Goal: Task Accomplishment & Management: Manage account settings

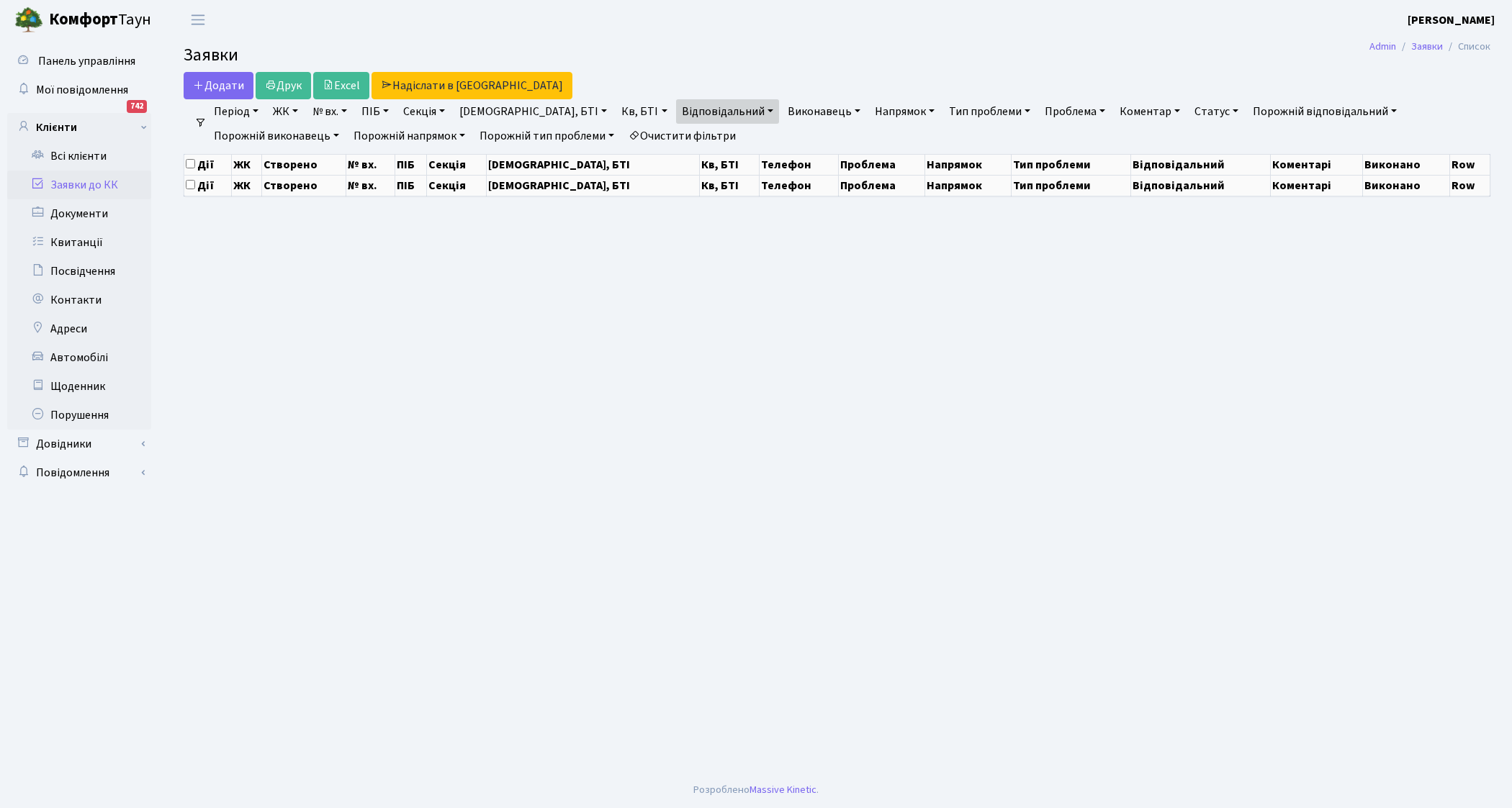
select select "25"
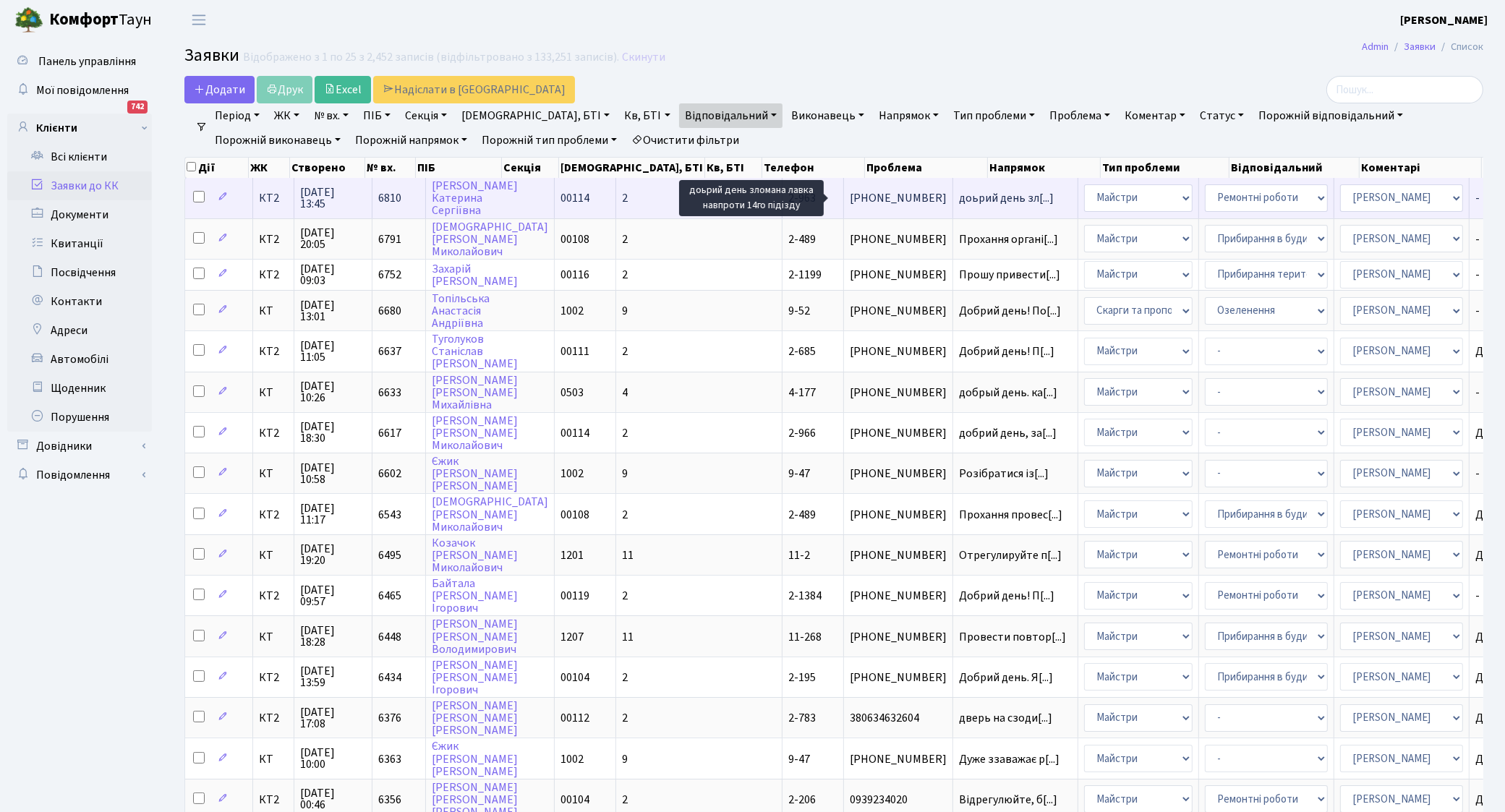
click at [959, 196] on span "доьрий день зл[...]" at bounding box center [1006, 199] width 94 height 16
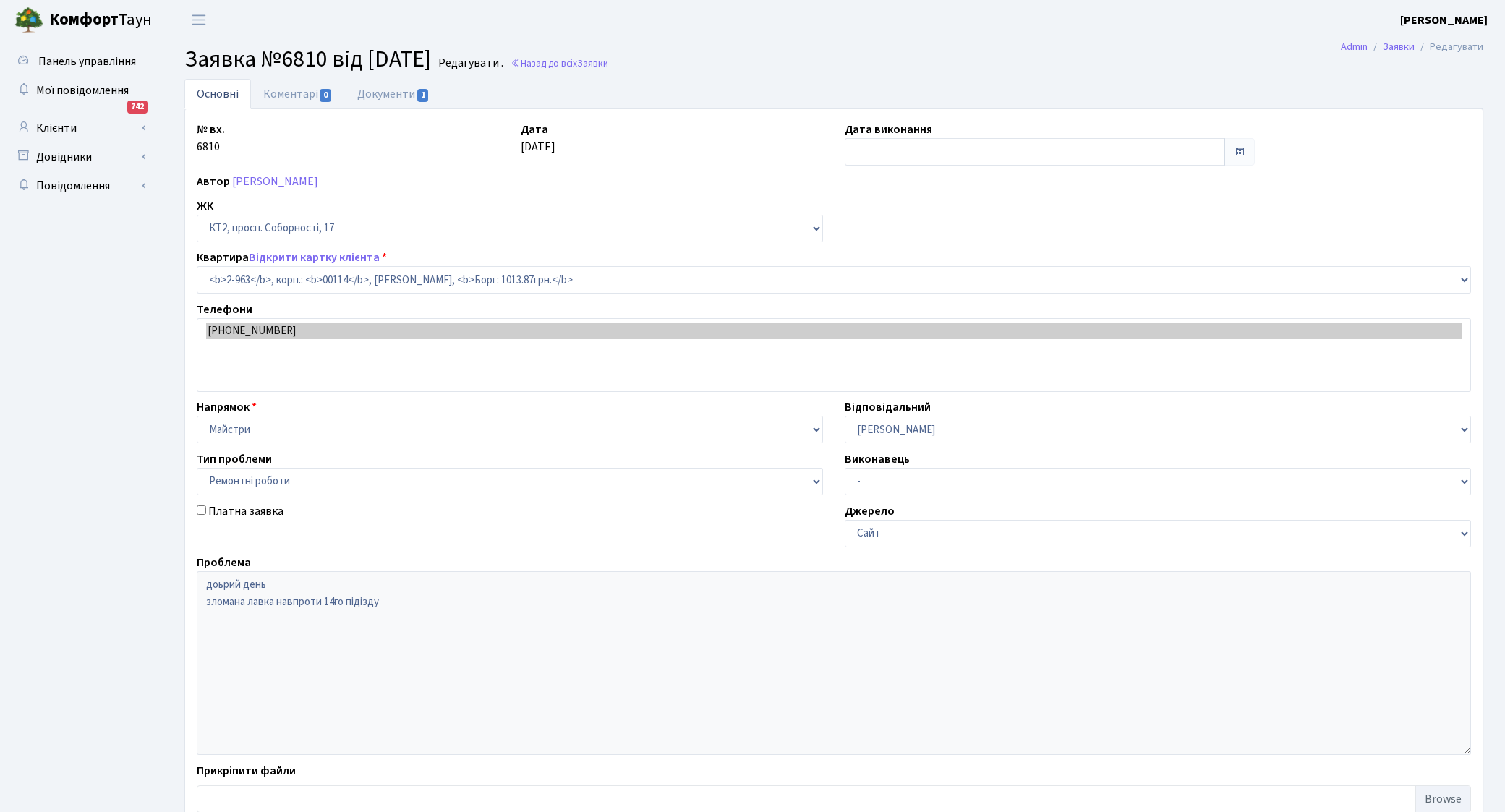
select select "16013"
select select "62"
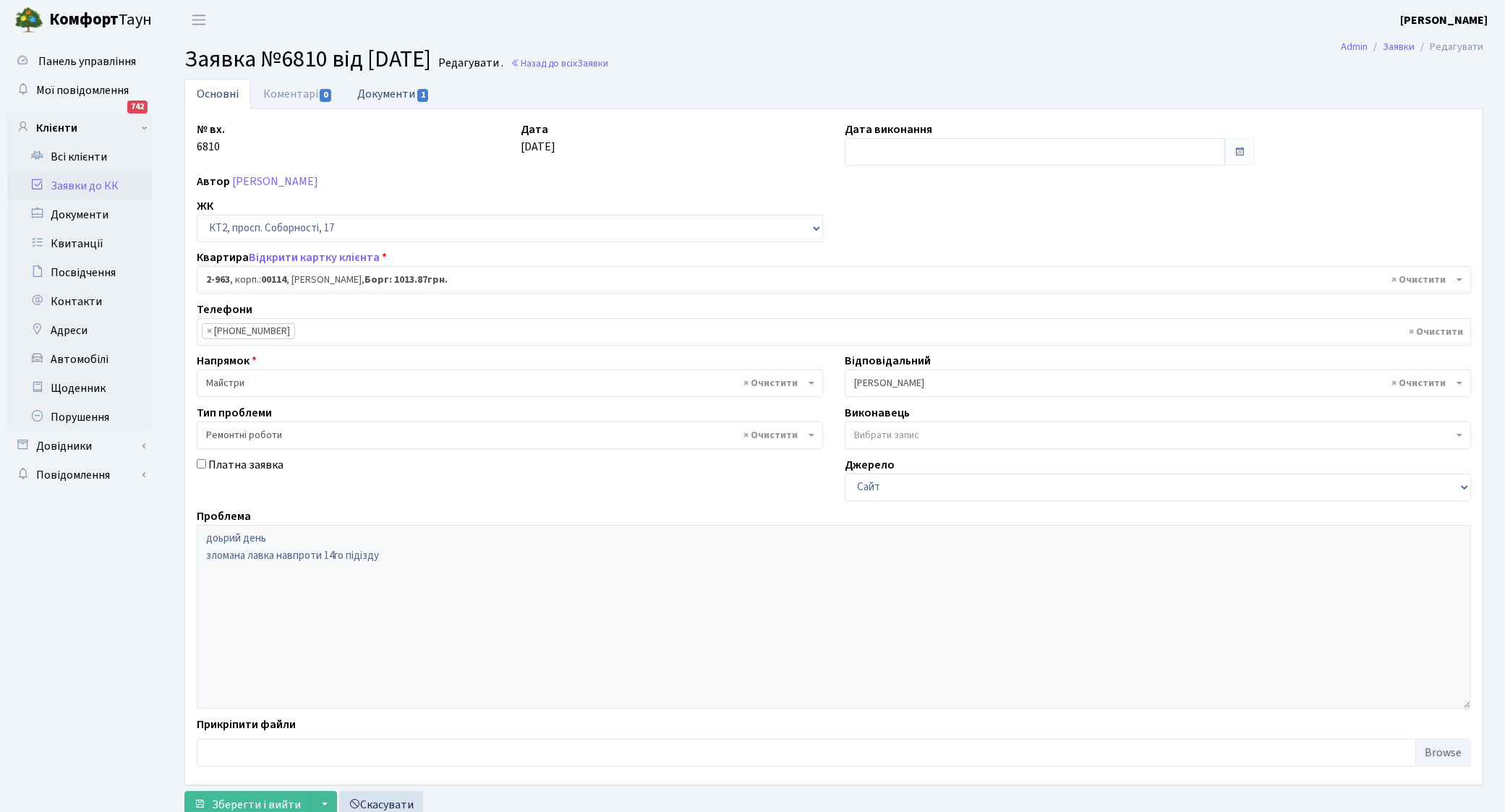
click at [403, 88] on link "Документи 1" at bounding box center [393, 93] width 97 height 30
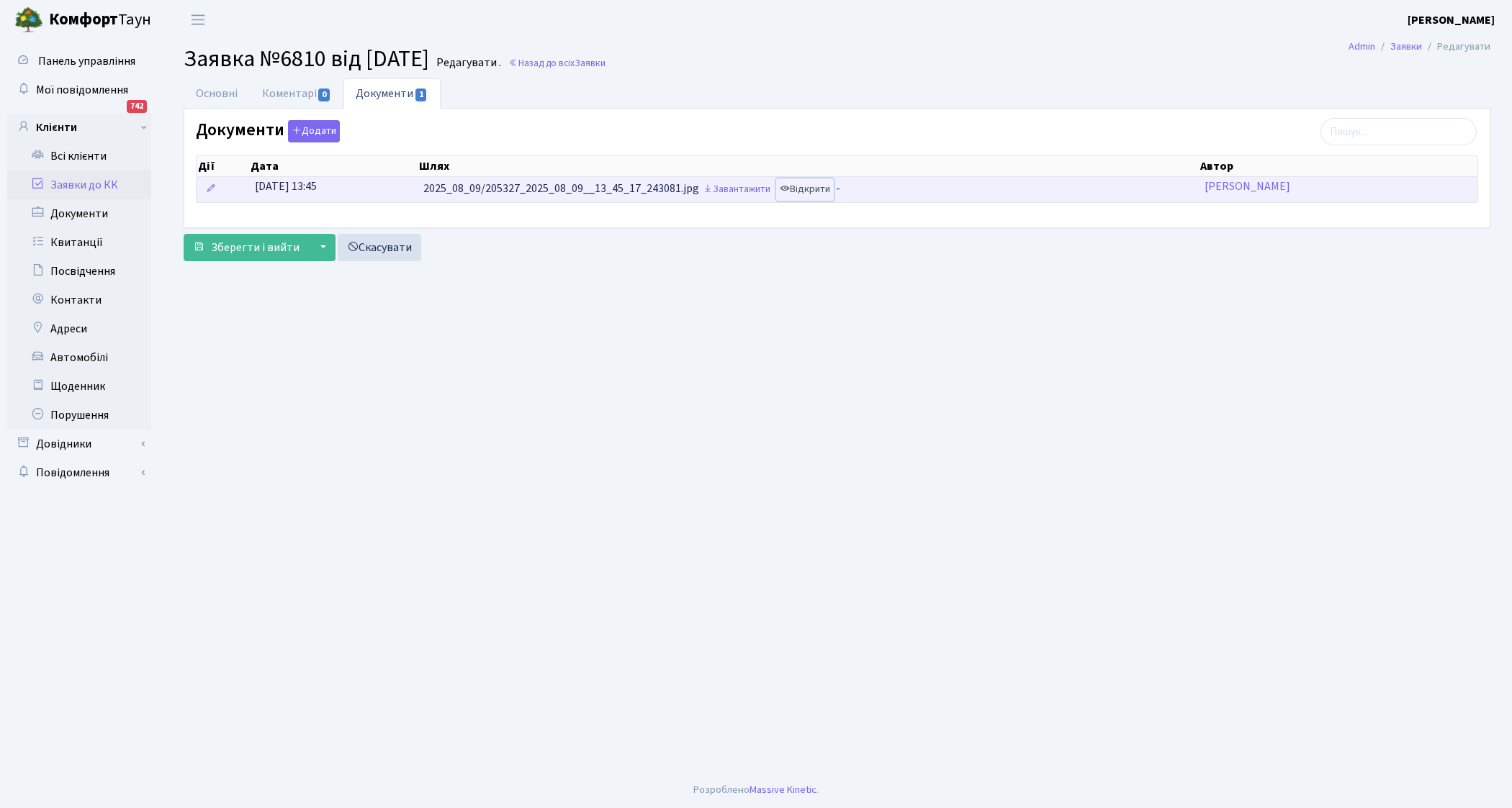
click at [810, 189] on link "Відкрити" at bounding box center [804, 190] width 57 height 23
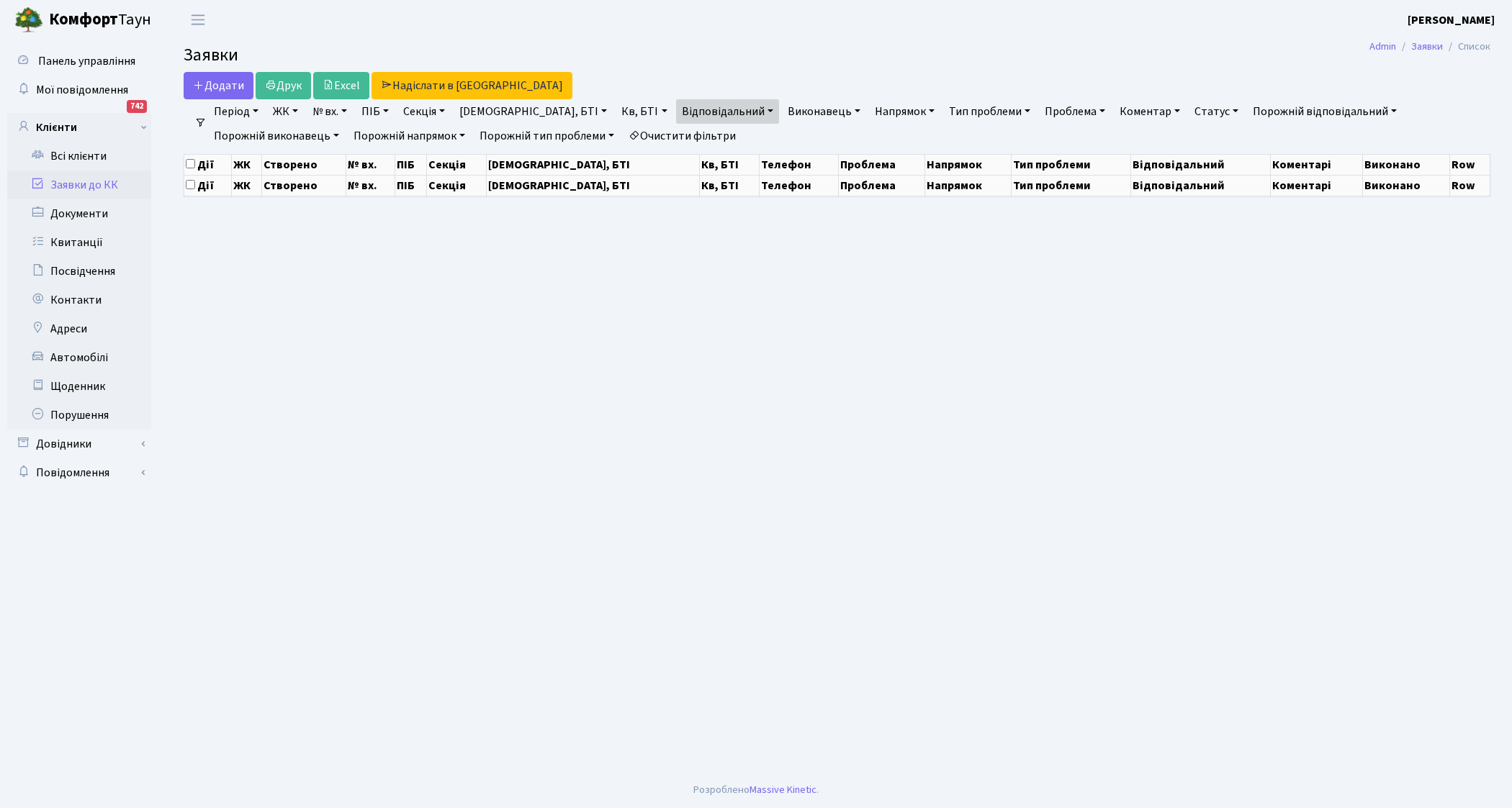
select select "25"
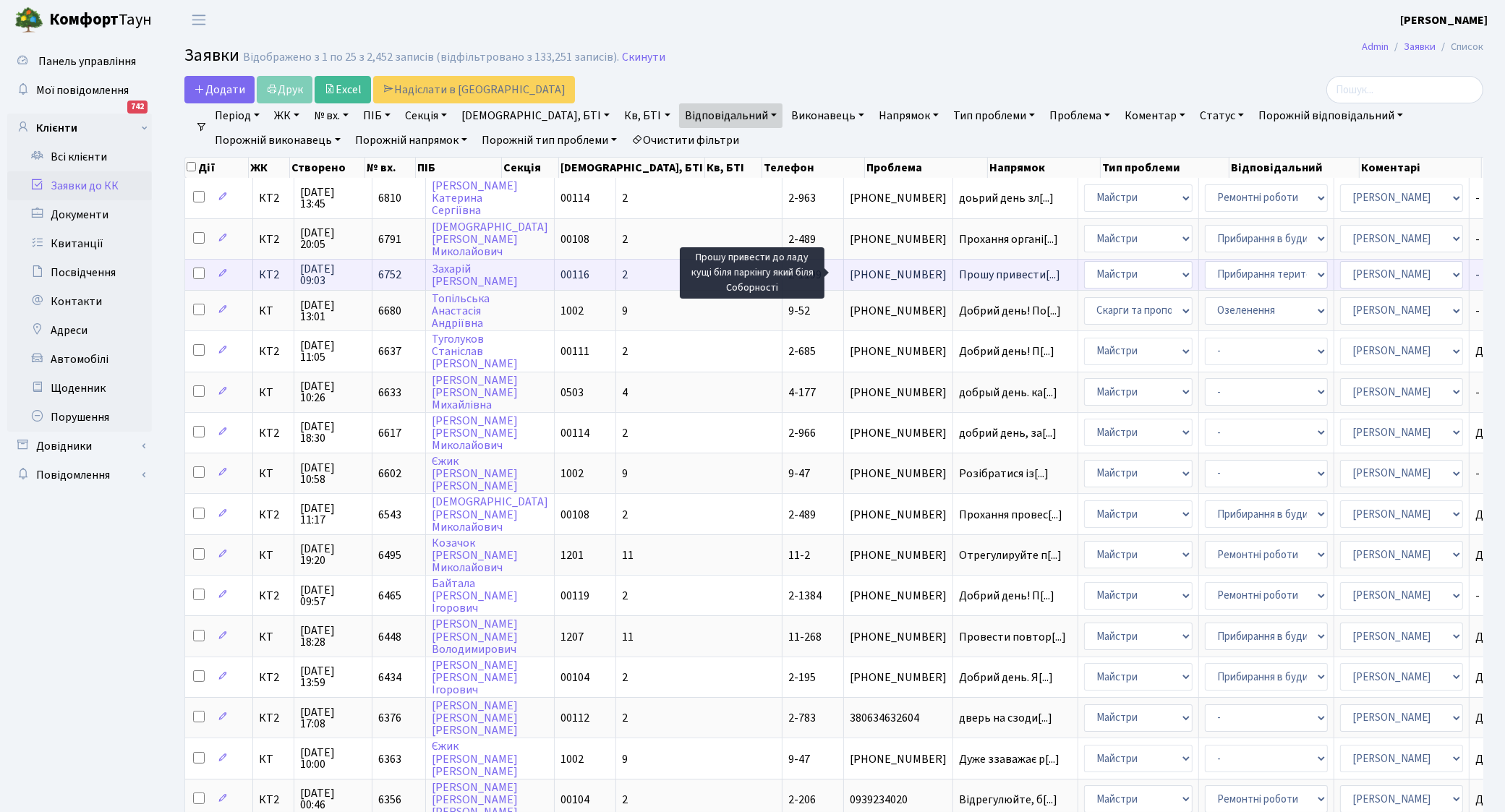
click at [959, 273] on span "Прошу привести[...]" at bounding box center [1010, 275] width 101 height 16
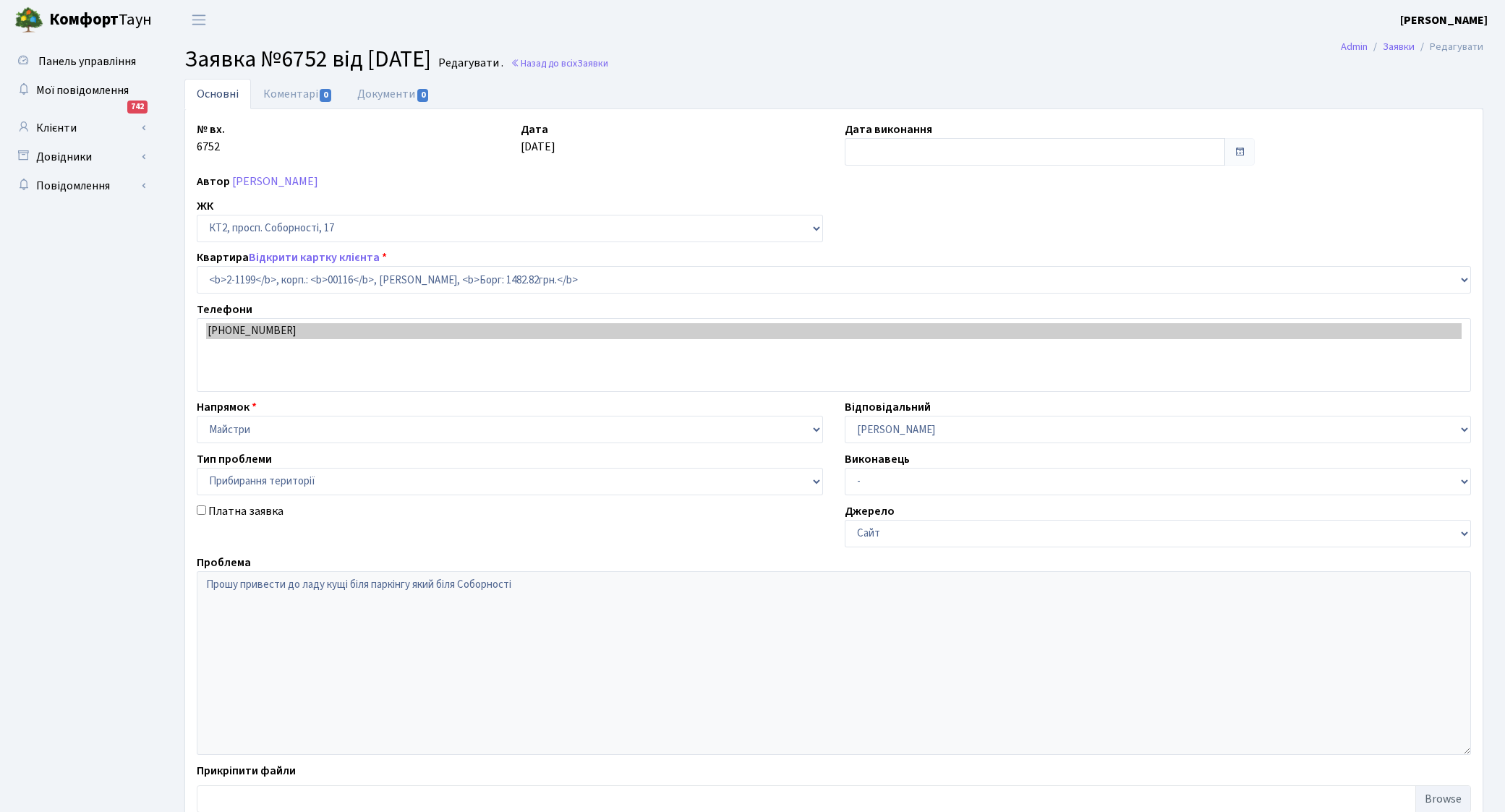
select select "12814"
select select "59"
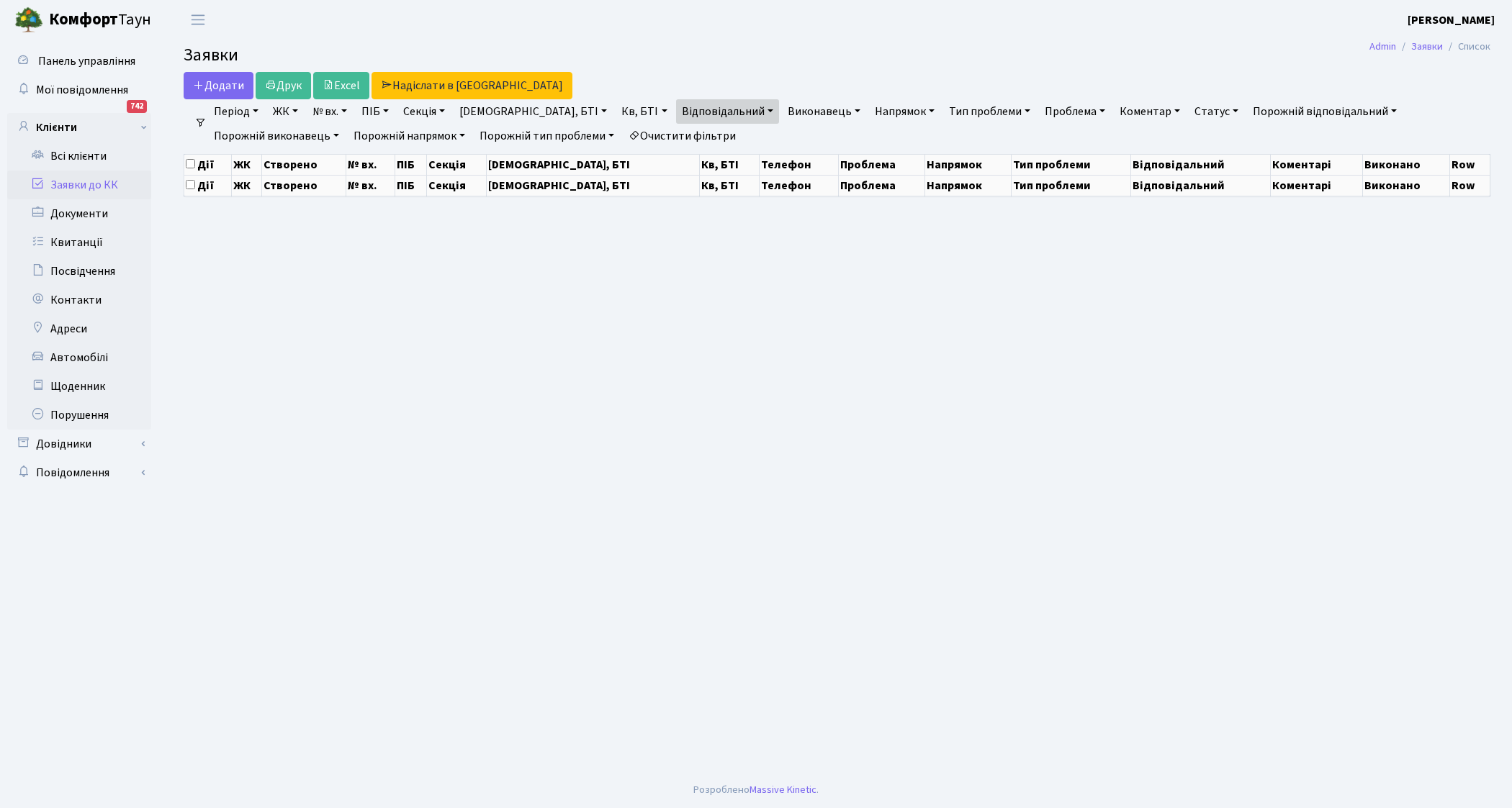
select select "25"
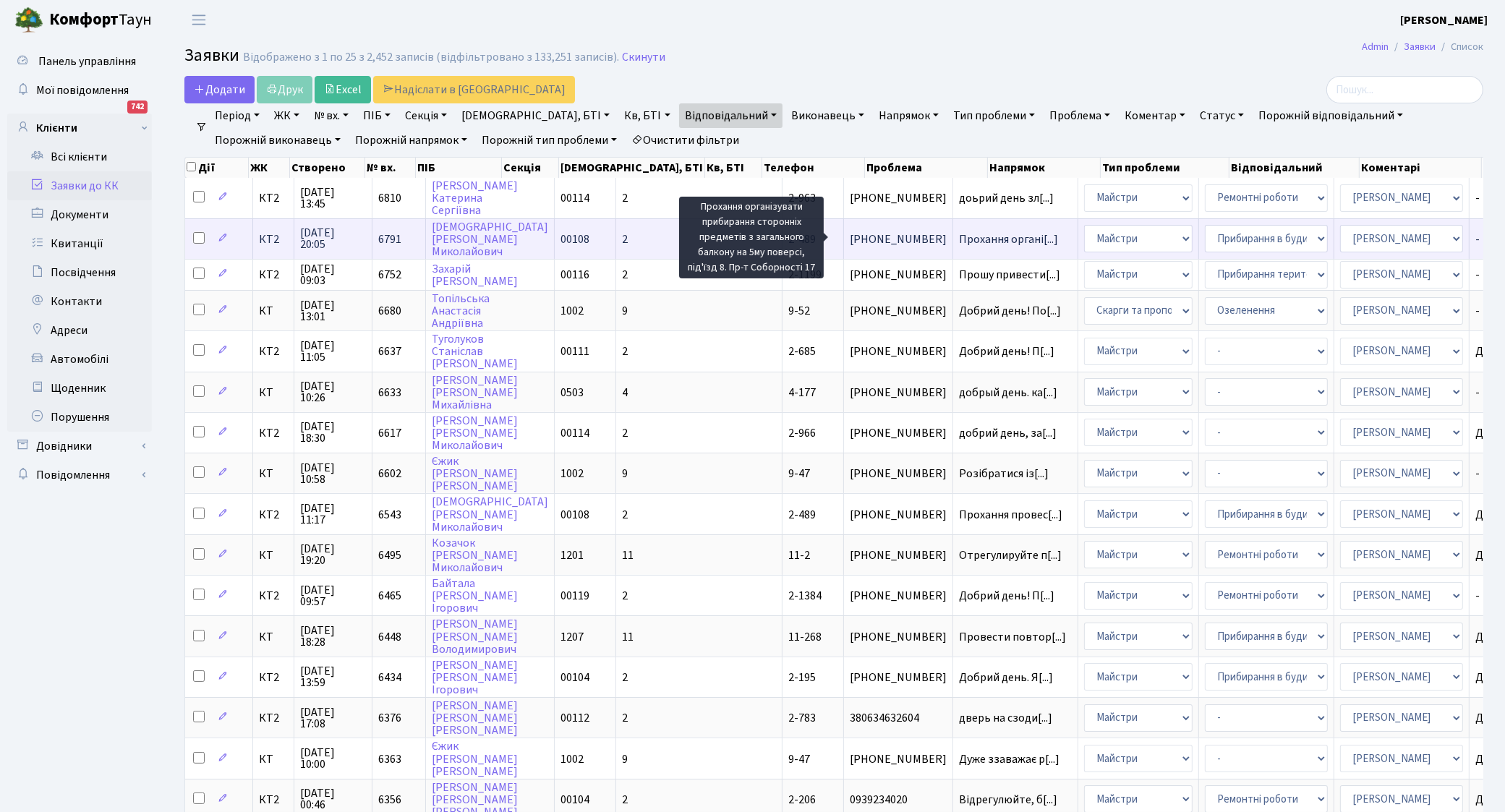
click at [959, 242] on span "Прохання органі[...]" at bounding box center [1009, 239] width 99 height 16
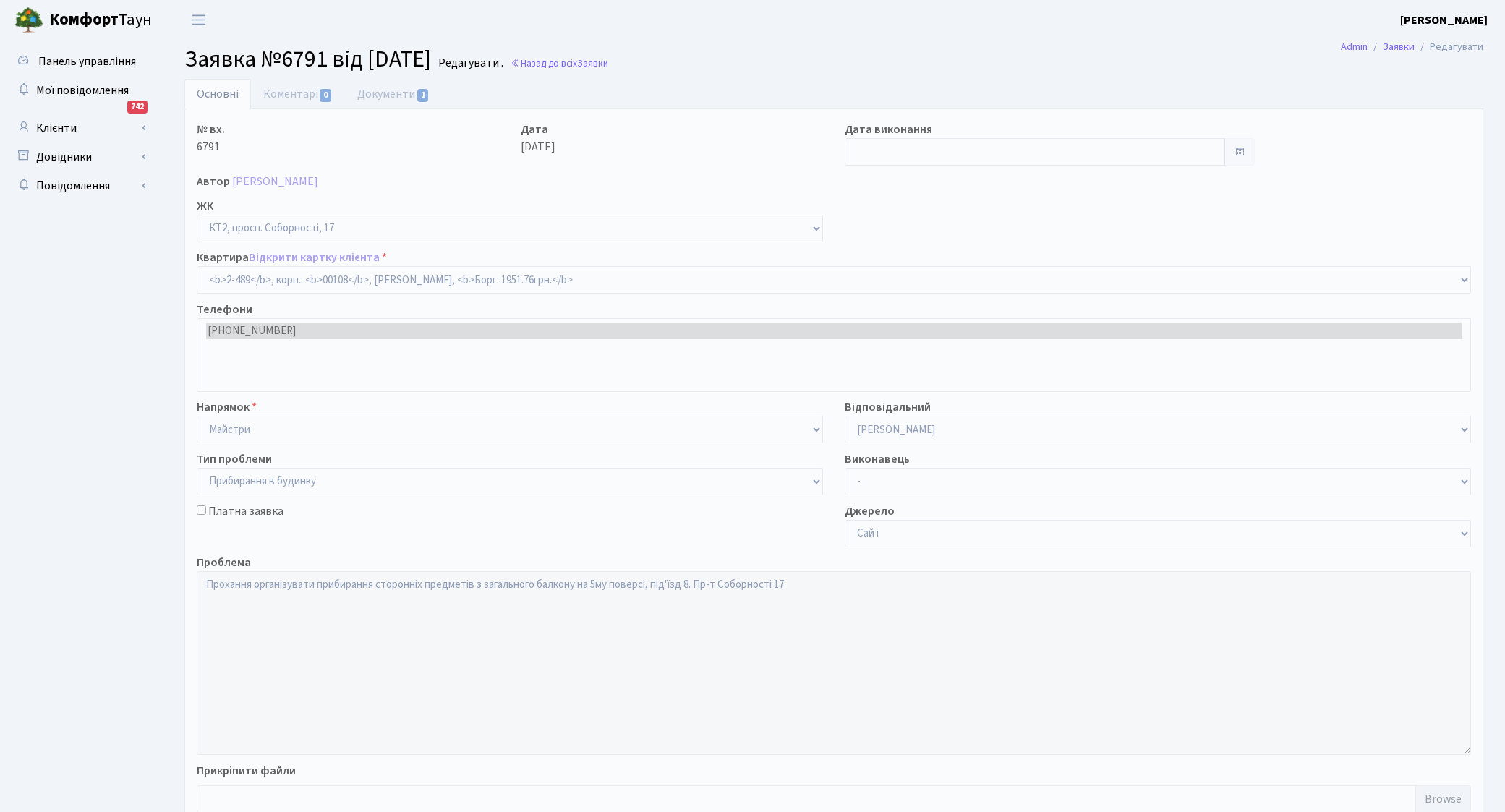
select select "15540"
select select "58"
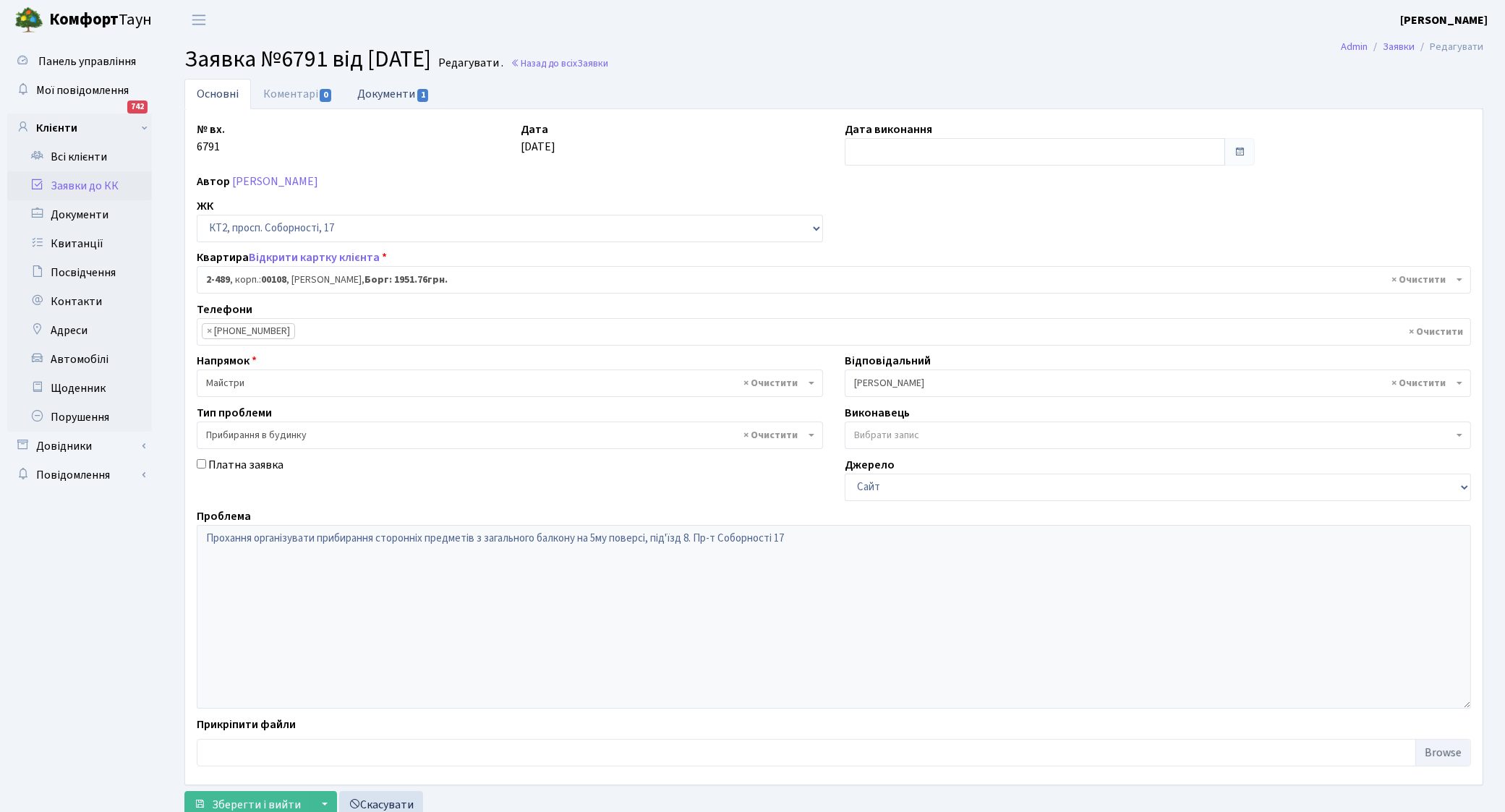
click at [384, 94] on link "Документи 1" at bounding box center [393, 93] width 97 height 30
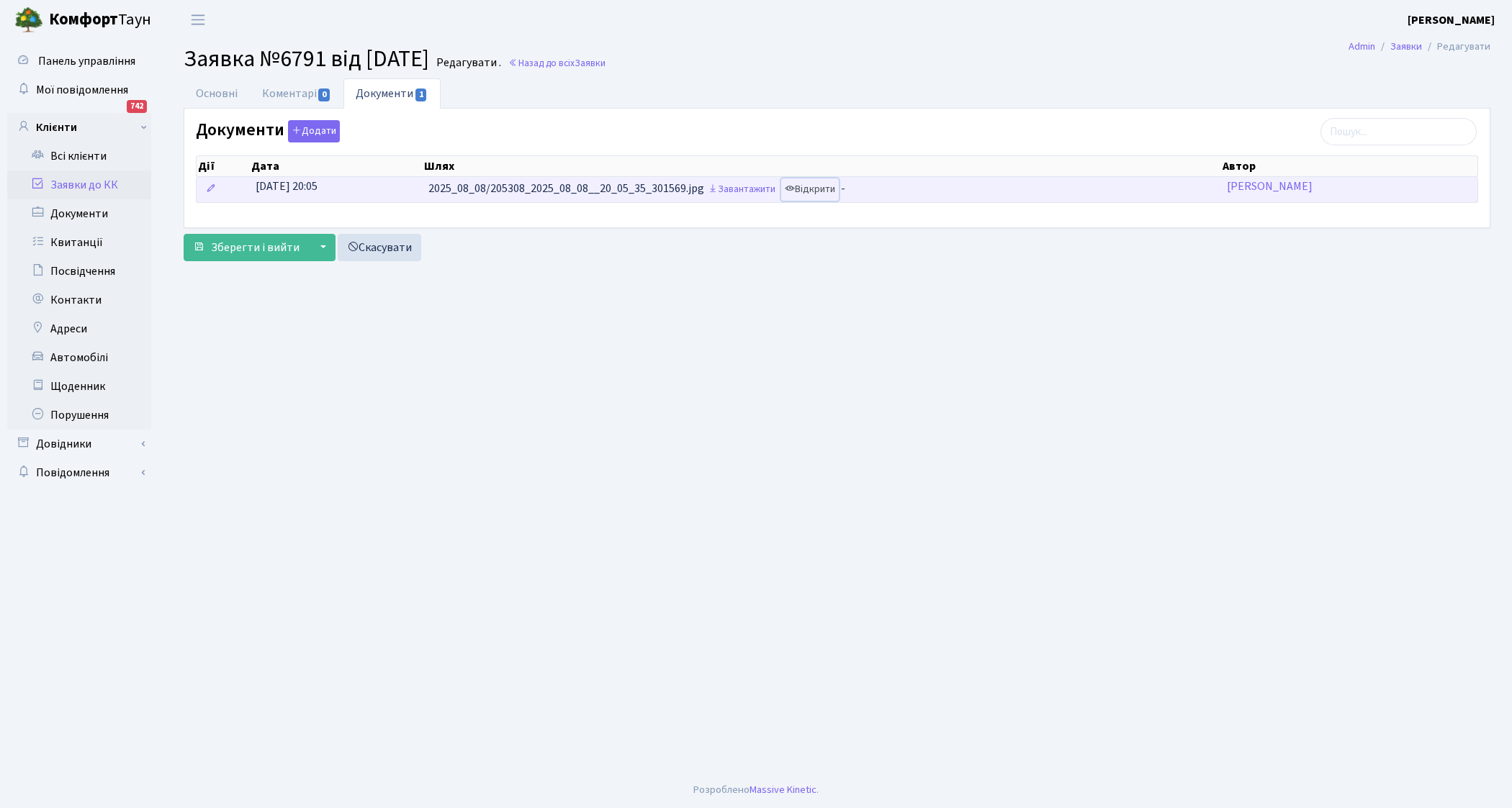
click at [822, 192] on link "Відкрити" at bounding box center [809, 190] width 57 height 23
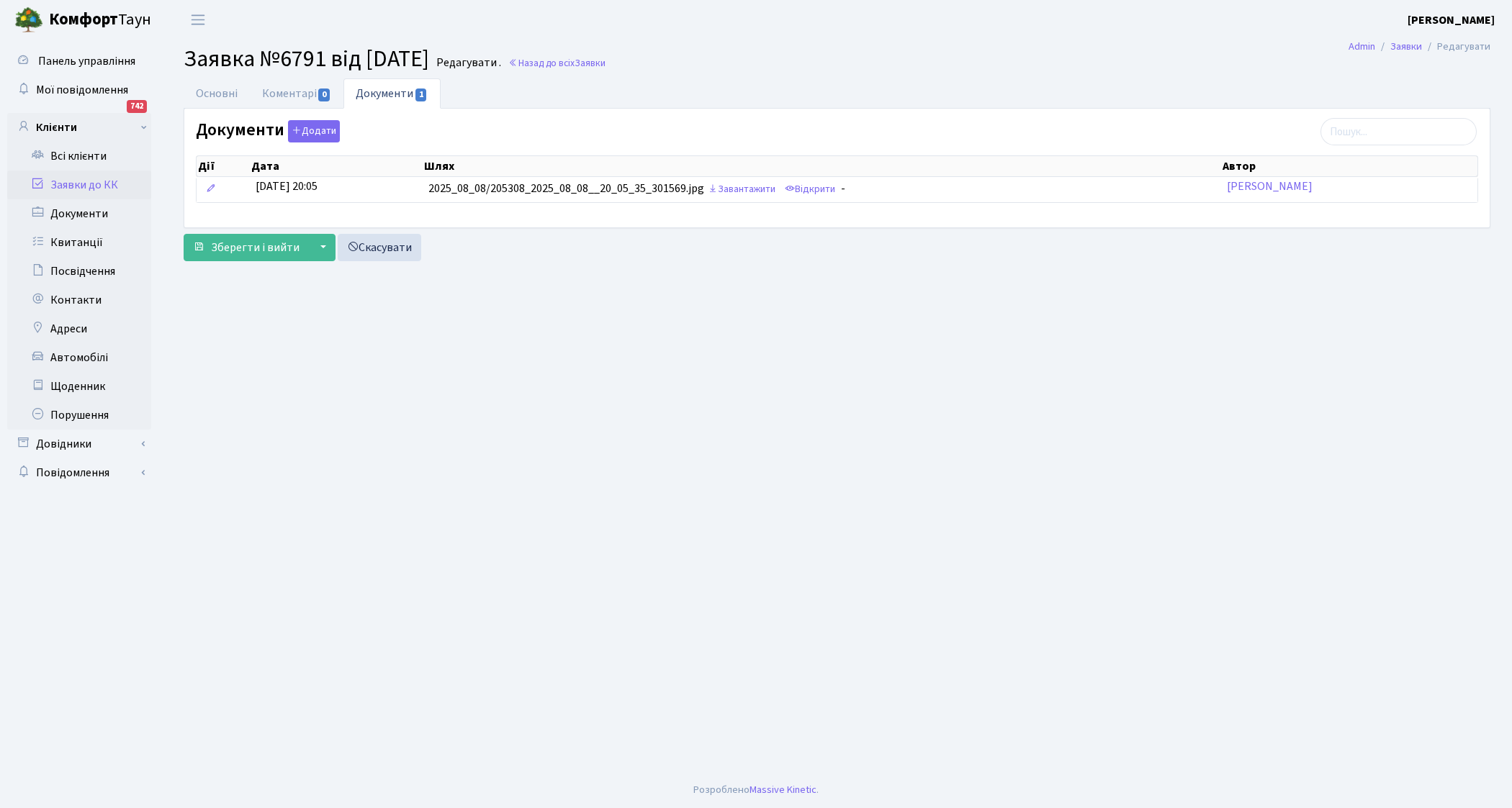
click at [372, 95] on link "Документи 1" at bounding box center [391, 93] width 97 height 31
click at [378, 95] on link "Документи 1" at bounding box center [391, 93] width 97 height 31
click at [408, 94] on link "Документи 1" at bounding box center [391, 93] width 97 height 31
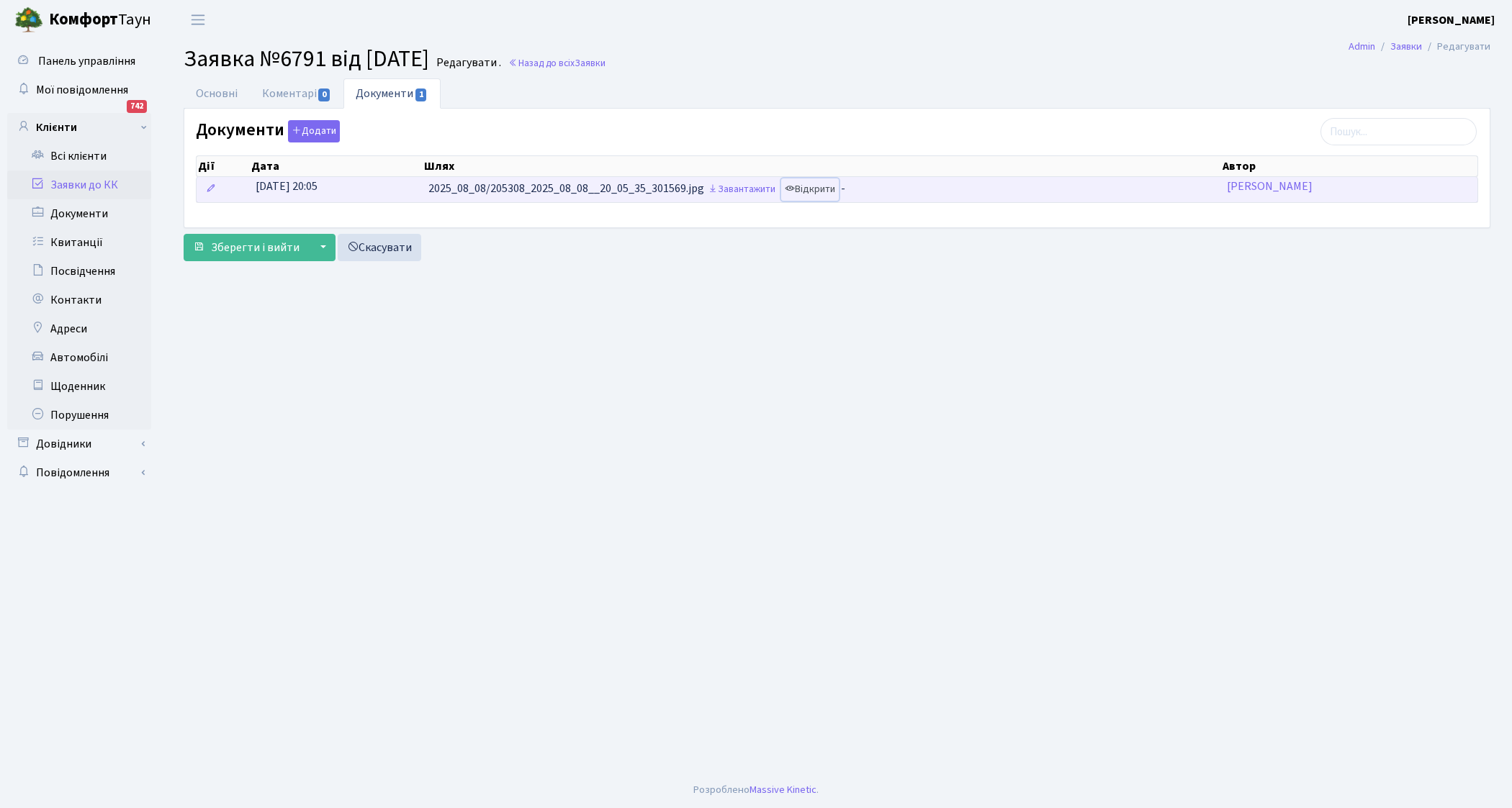
click at [823, 197] on link "Відкрити" at bounding box center [809, 190] width 57 height 23
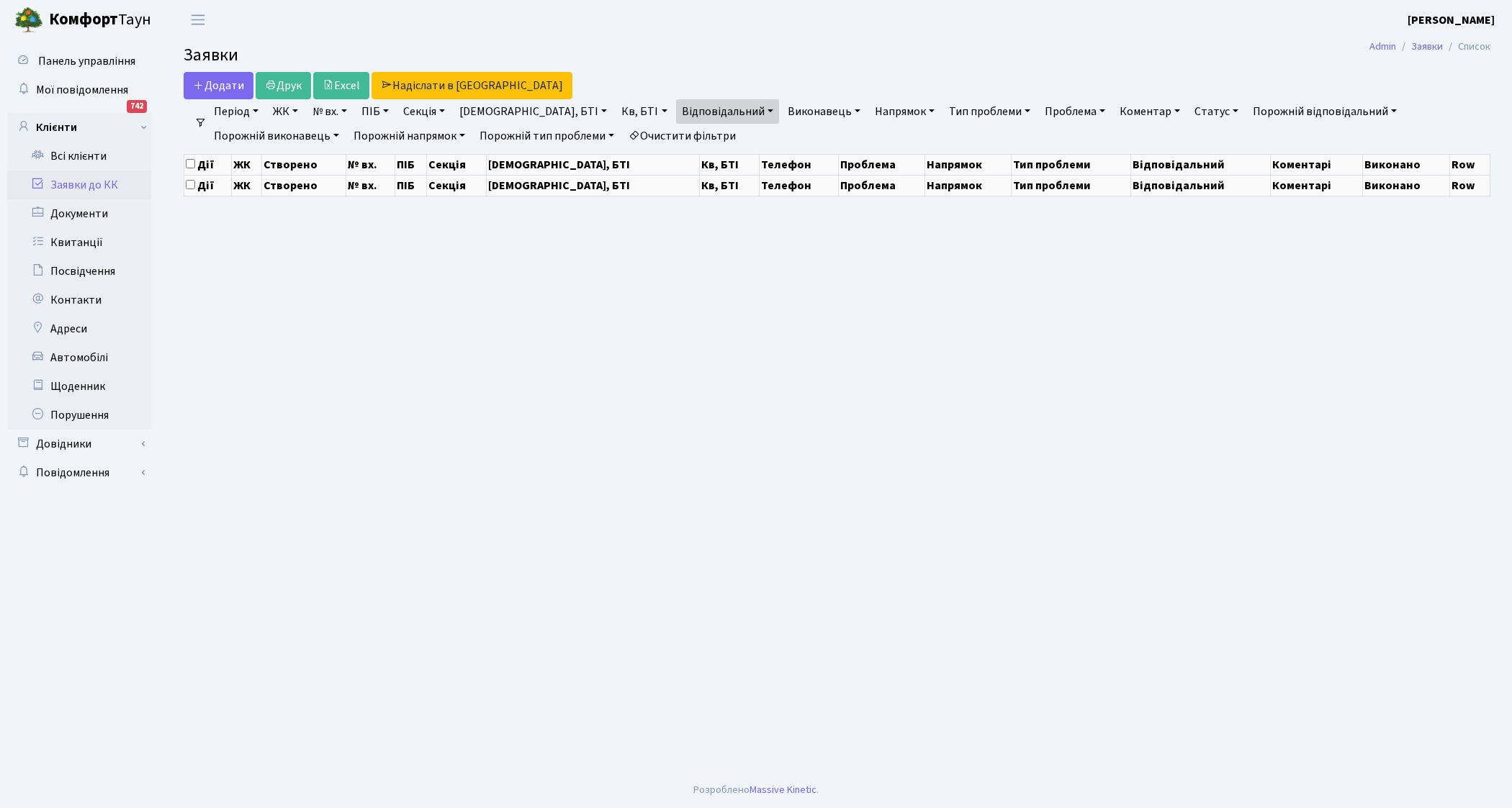
select select "25"
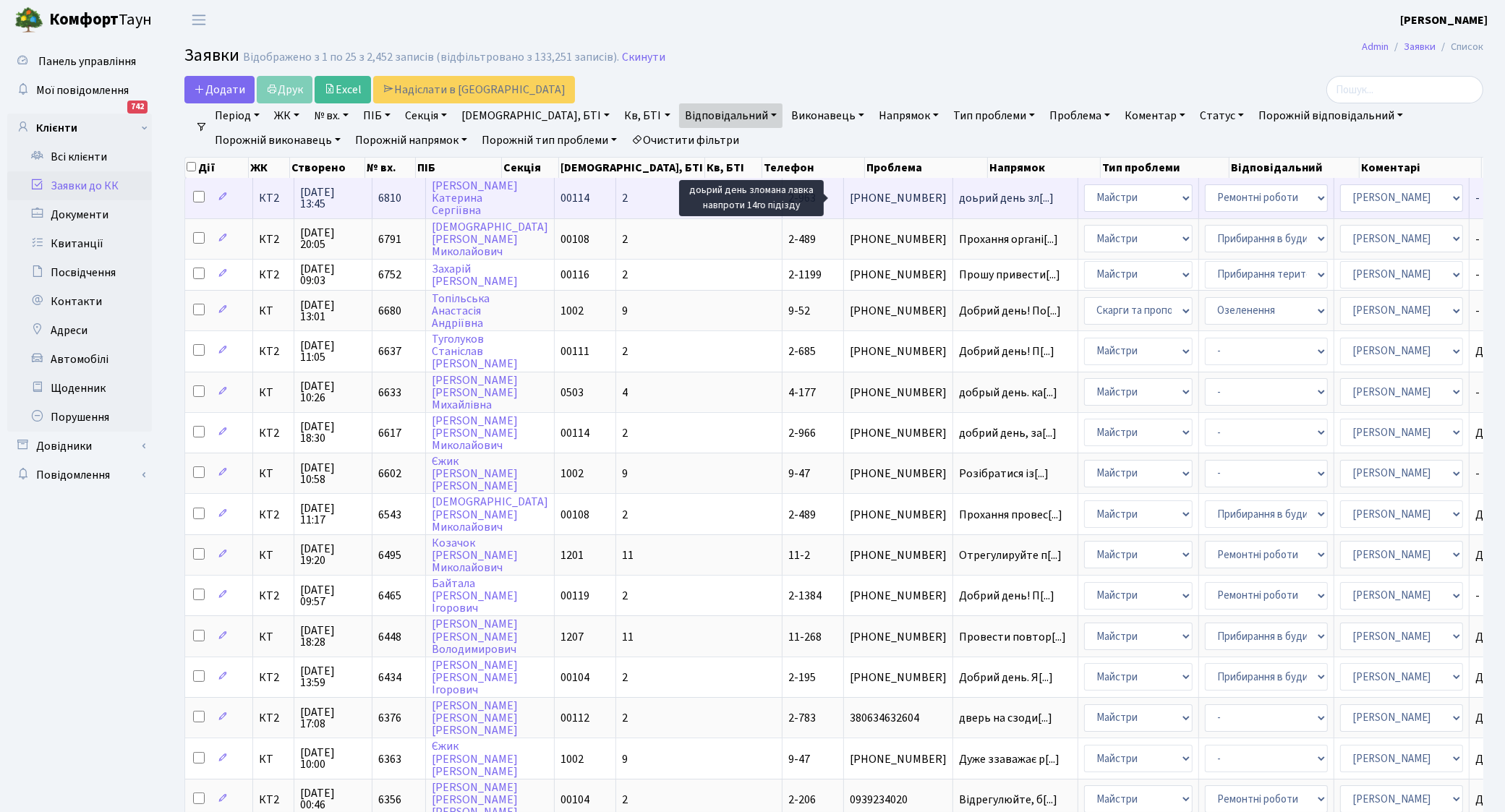
click at [959, 197] on span "доьрий день зл[...]" at bounding box center [1006, 199] width 94 height 16
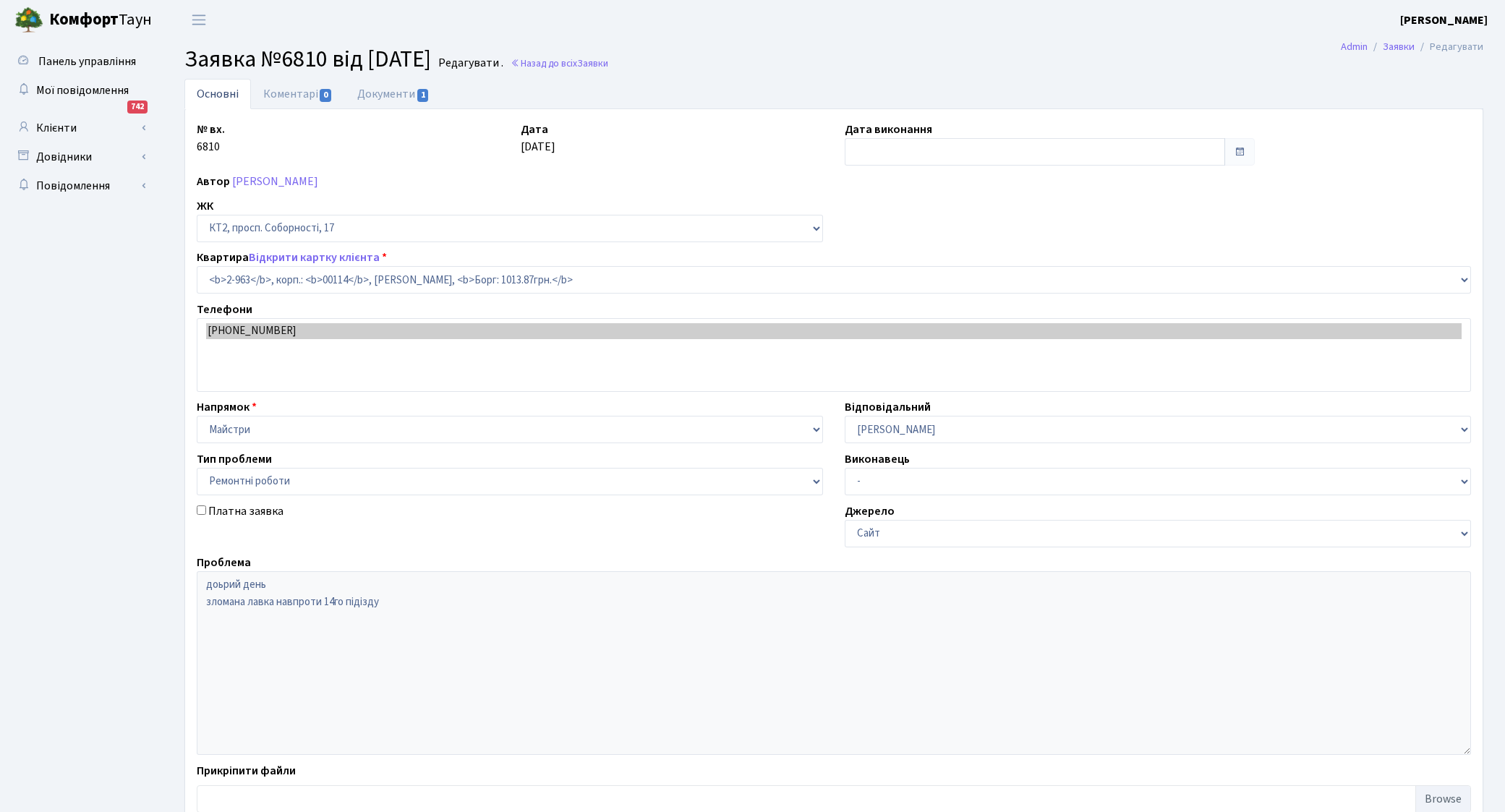
select select "16013"
select select "62"
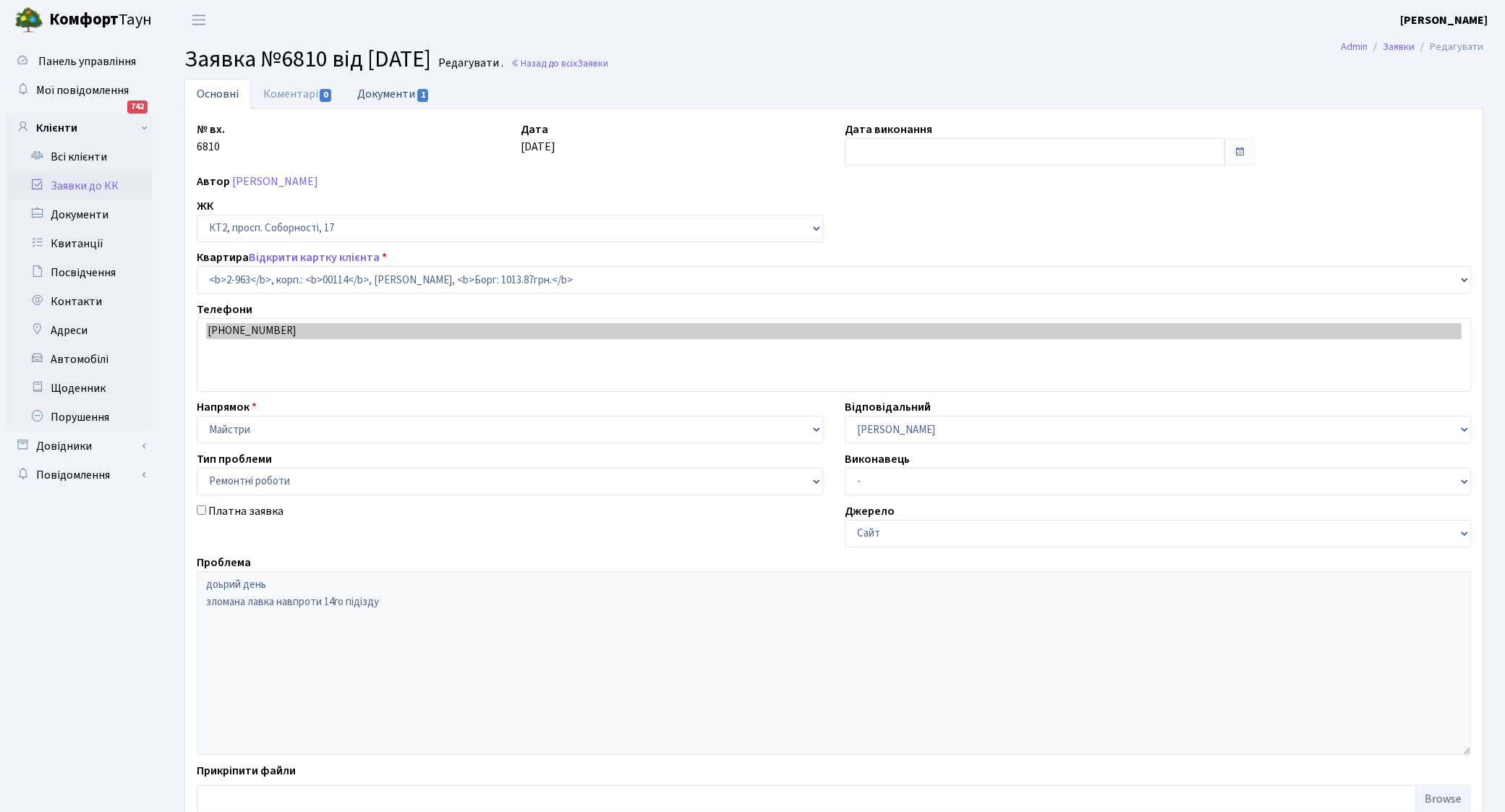
click at [402, 94] on link "Документи 1" at bounding box center [393, 93] width 97 height 30
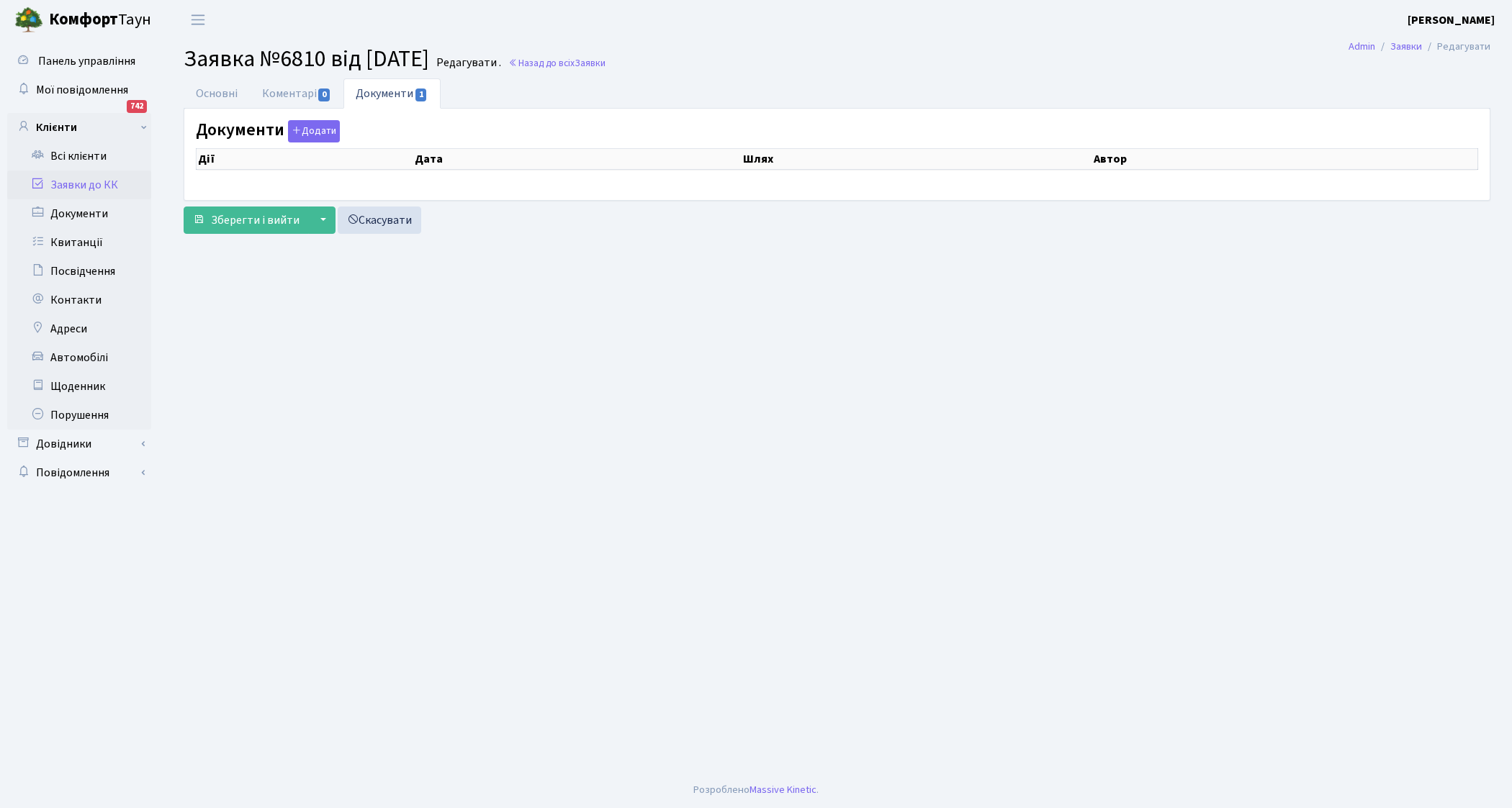
select select "25"
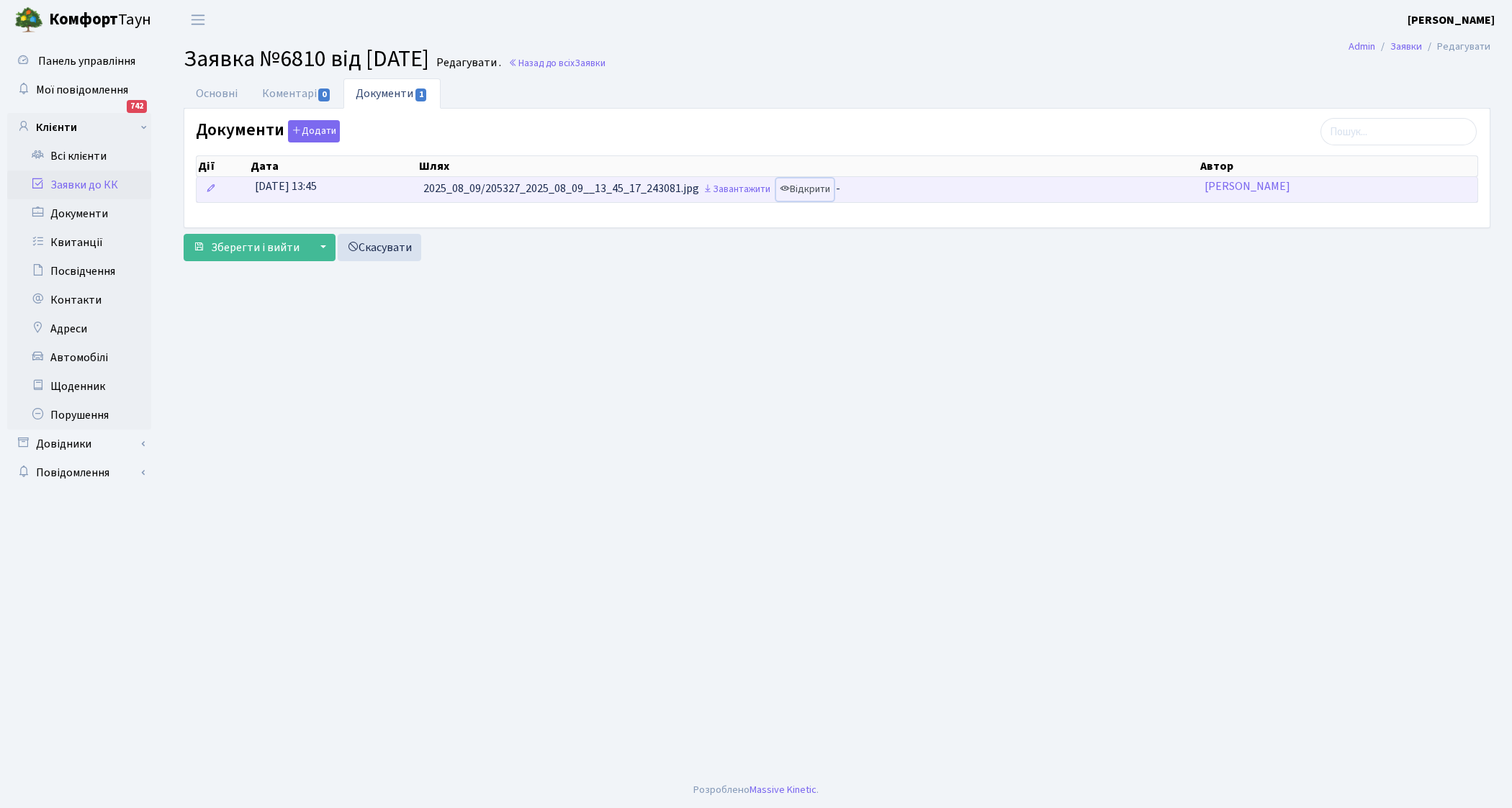
click at [826, 195] on link "Відкрити" at bounding box center [804, 190] width 57 height 23
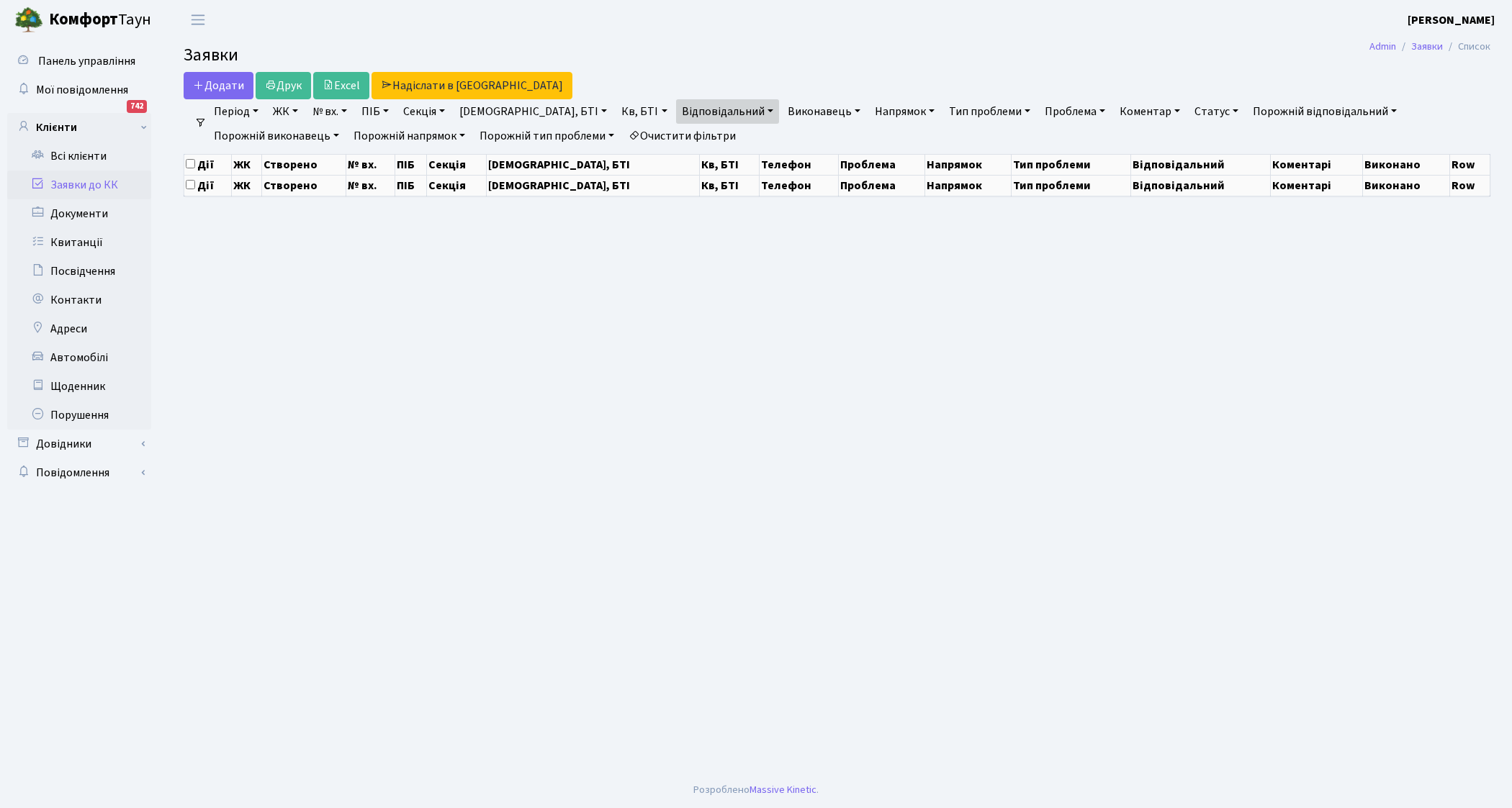
select select "25"
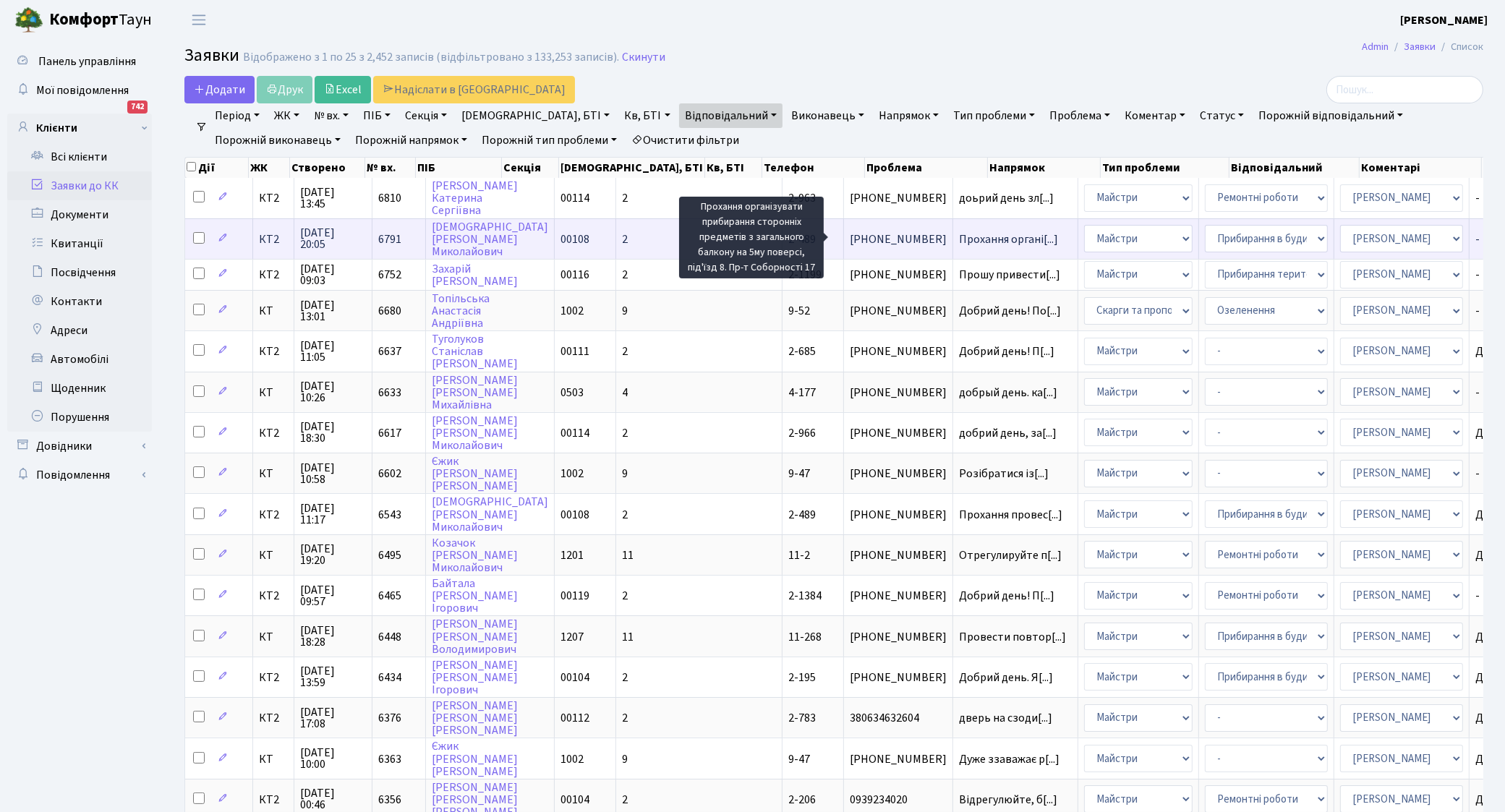
click at [959, 242] on span "Прохання органі[...]" at bounding box center [1009, 239] width 99 height 16
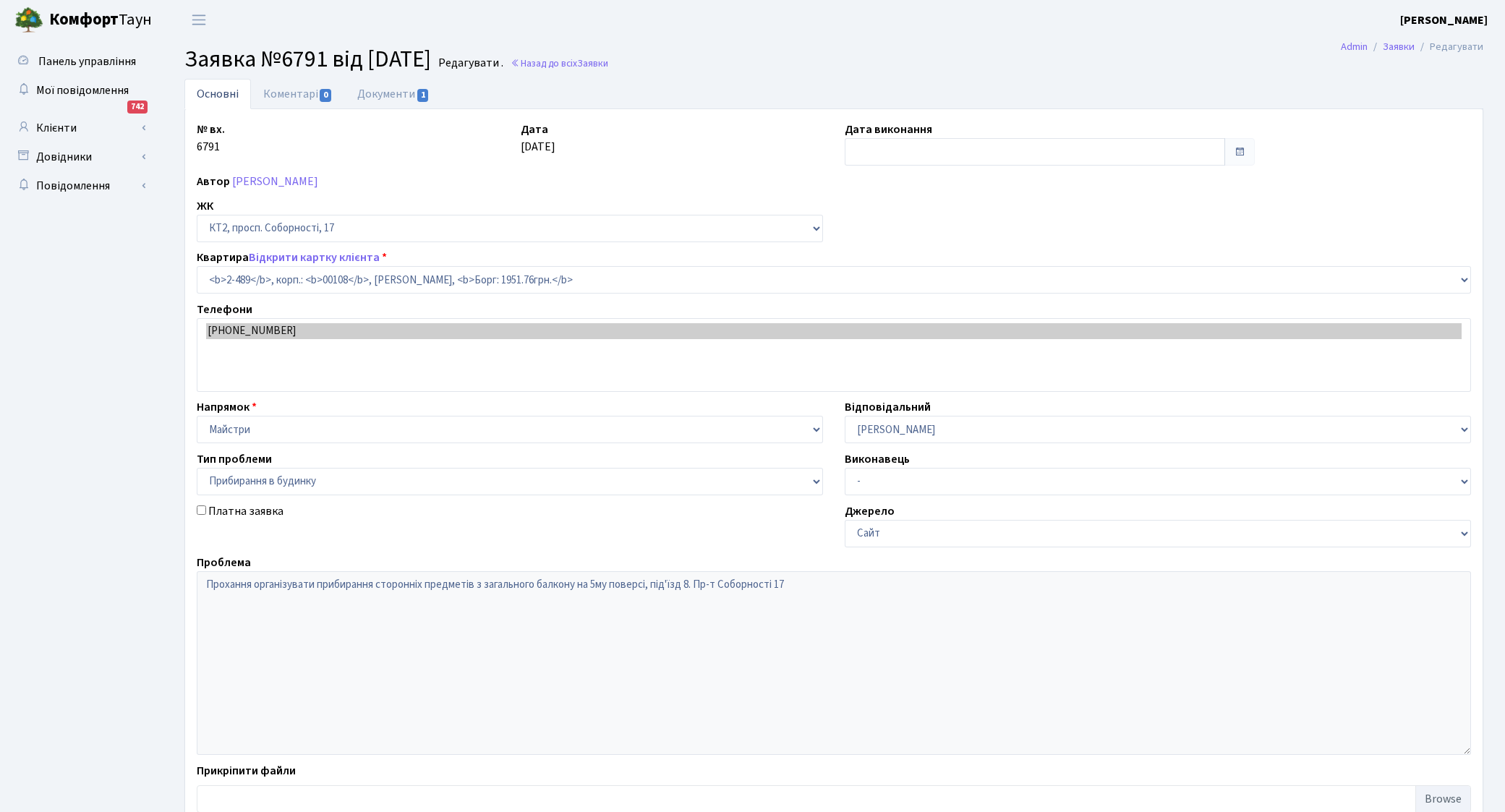
select select "15540"
select select "58"
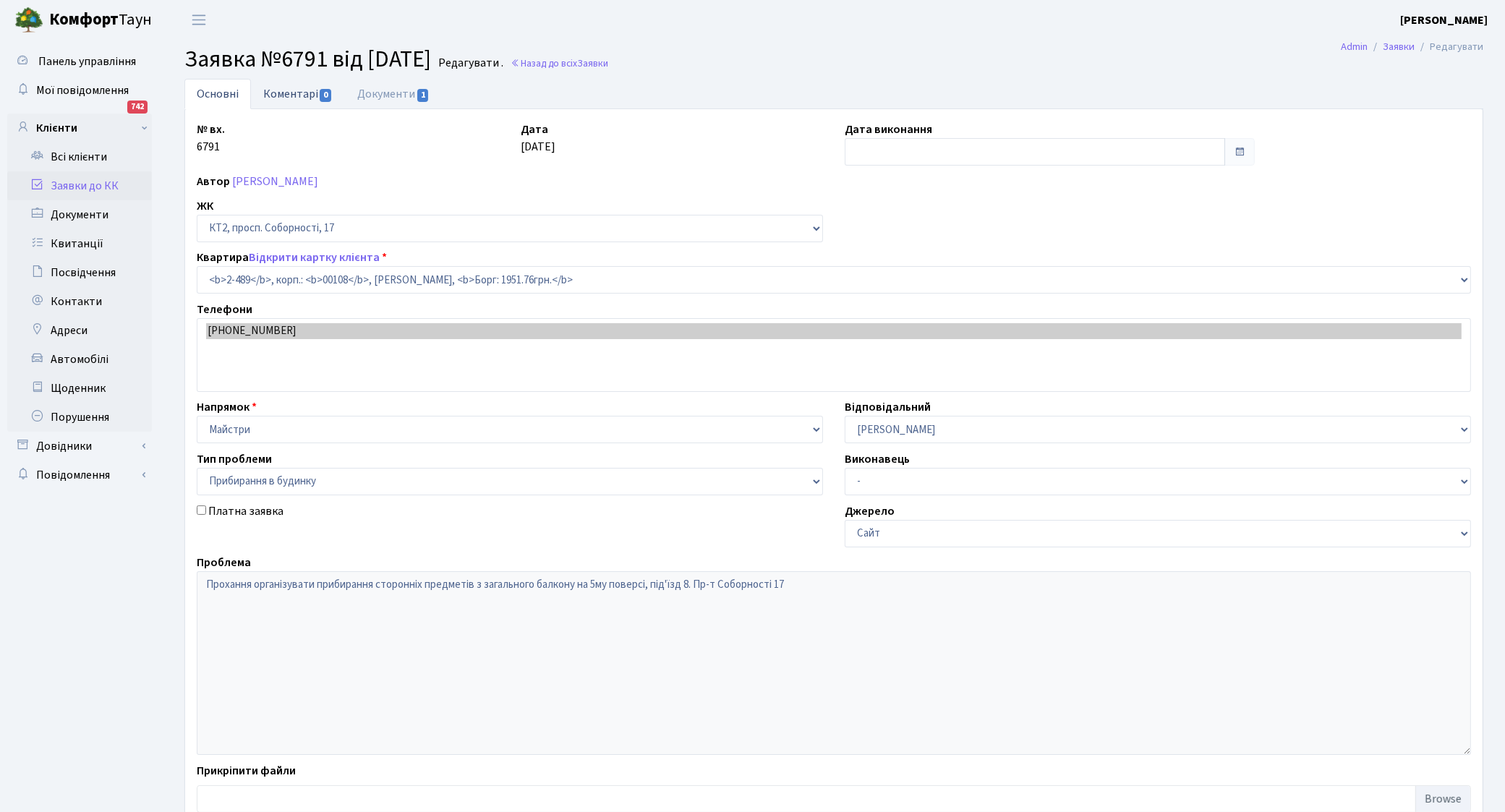
click at [289, 97] on link "Коментарі 0" at bounding box center [298, 93] width 94 height 30
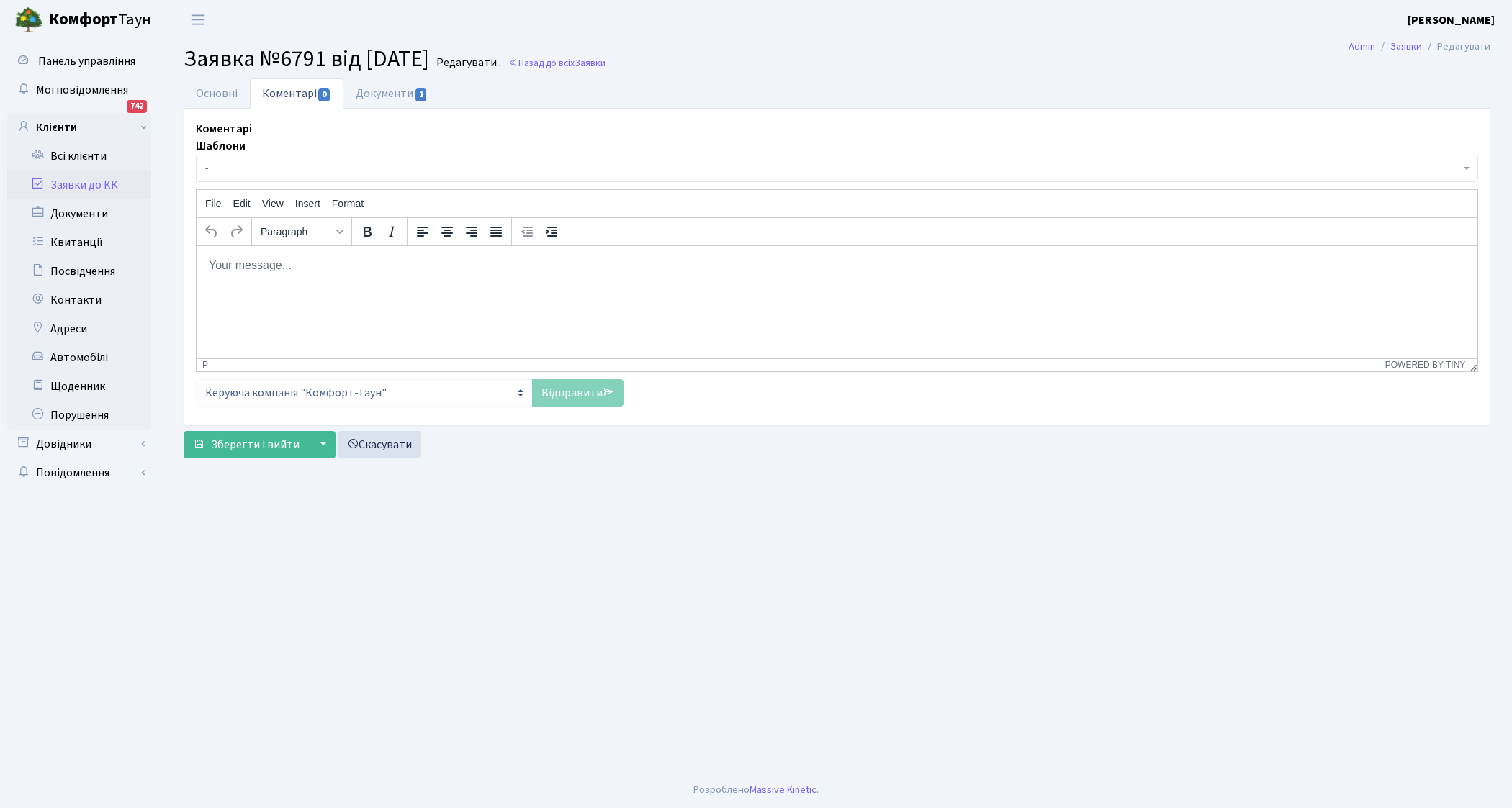
click at [262, 280] on html at bounding box center [837, 264] width 1281 height 39
click at [552, 393] on link "Відправити" at bounding box center [577, 393] width 92 height 28
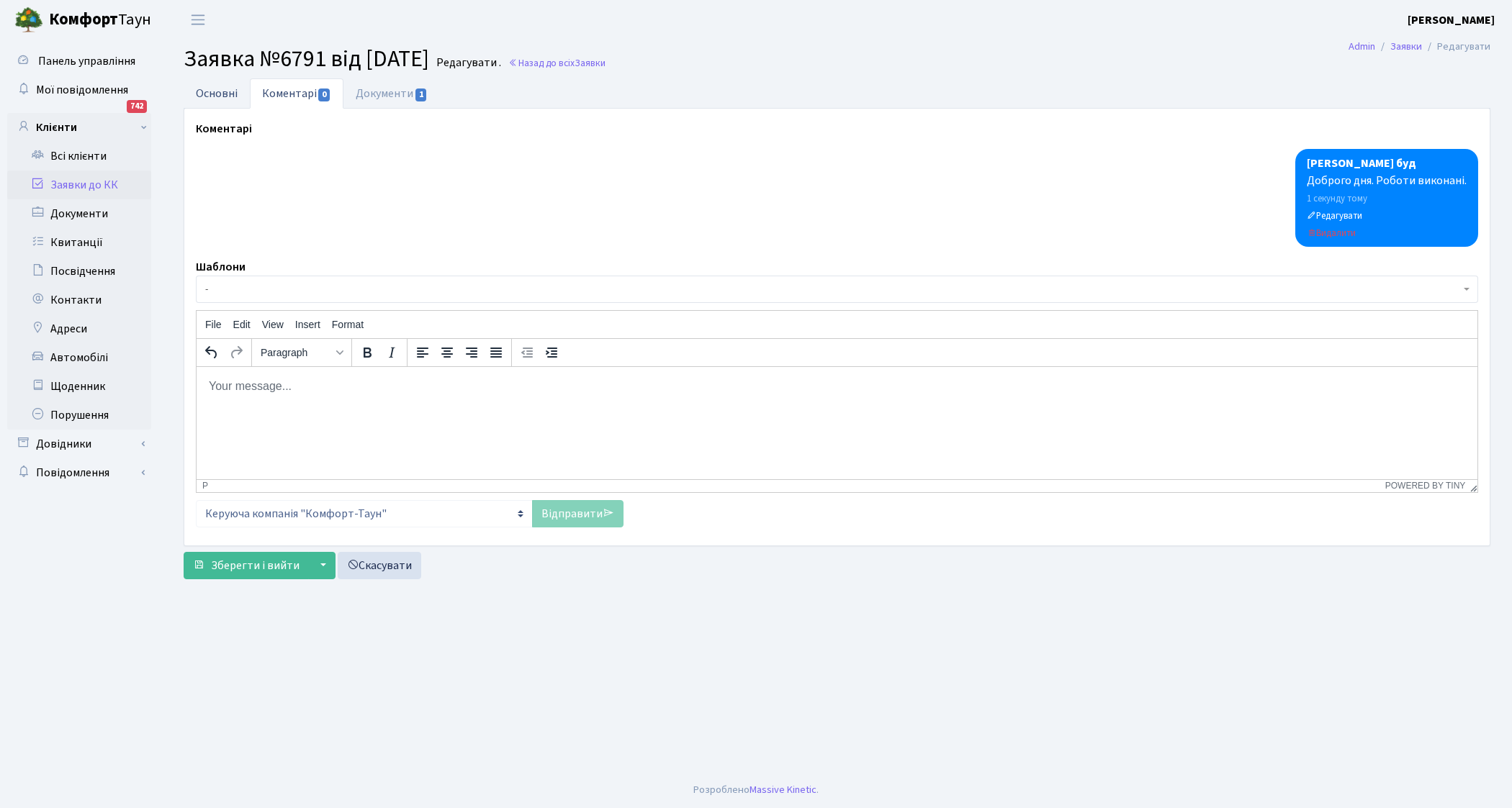
click at [209, 95] on link "Основні" at bounding box center [216, 93] width 66 height 30
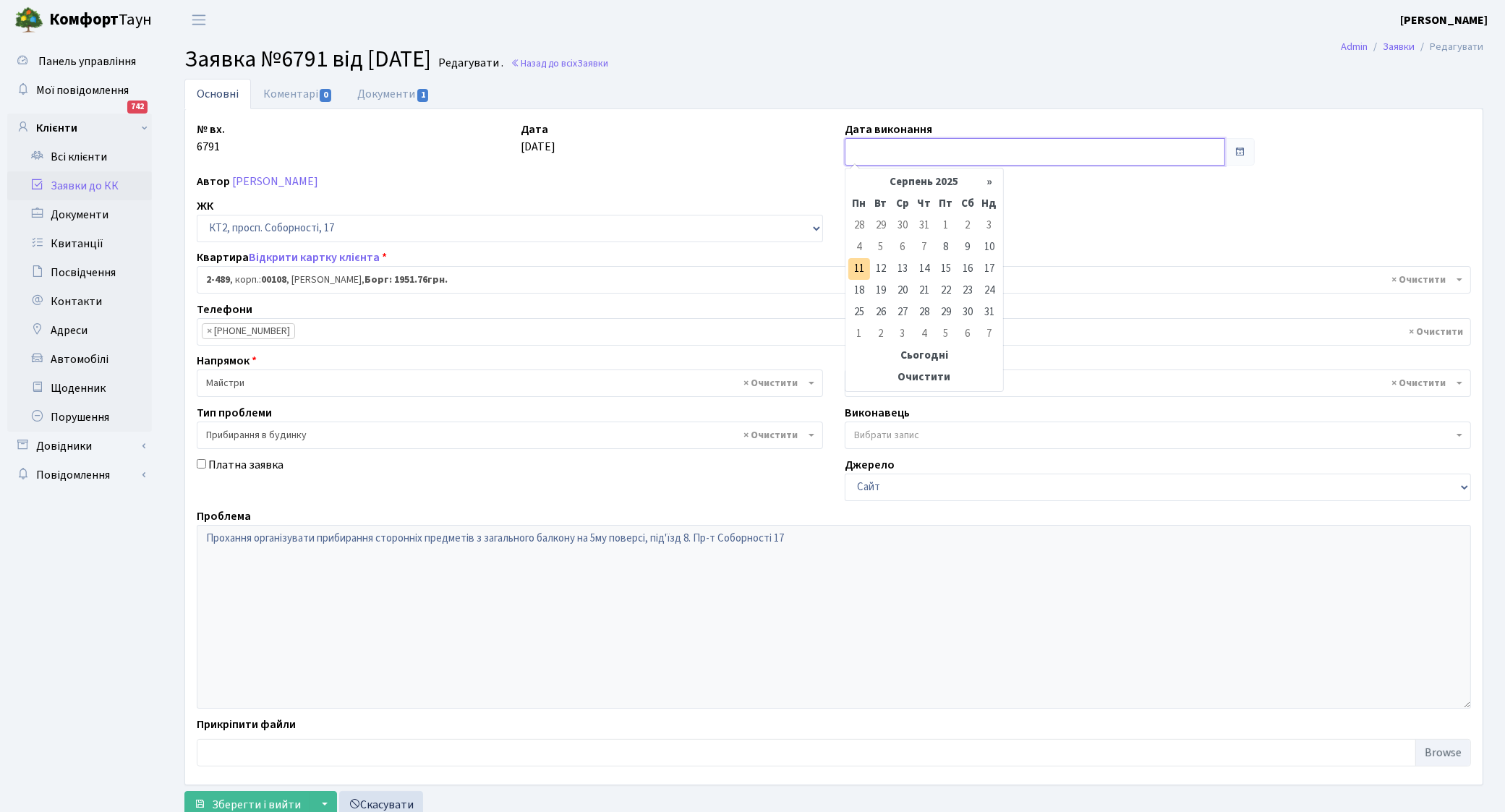
click at [896, 153] on input "text" at bounding box center [1034, 152] width 380 height 28
click at [859, 272] on td "11" at bounding box center [859, 269] width 22 height 22
type input "[DATE]"
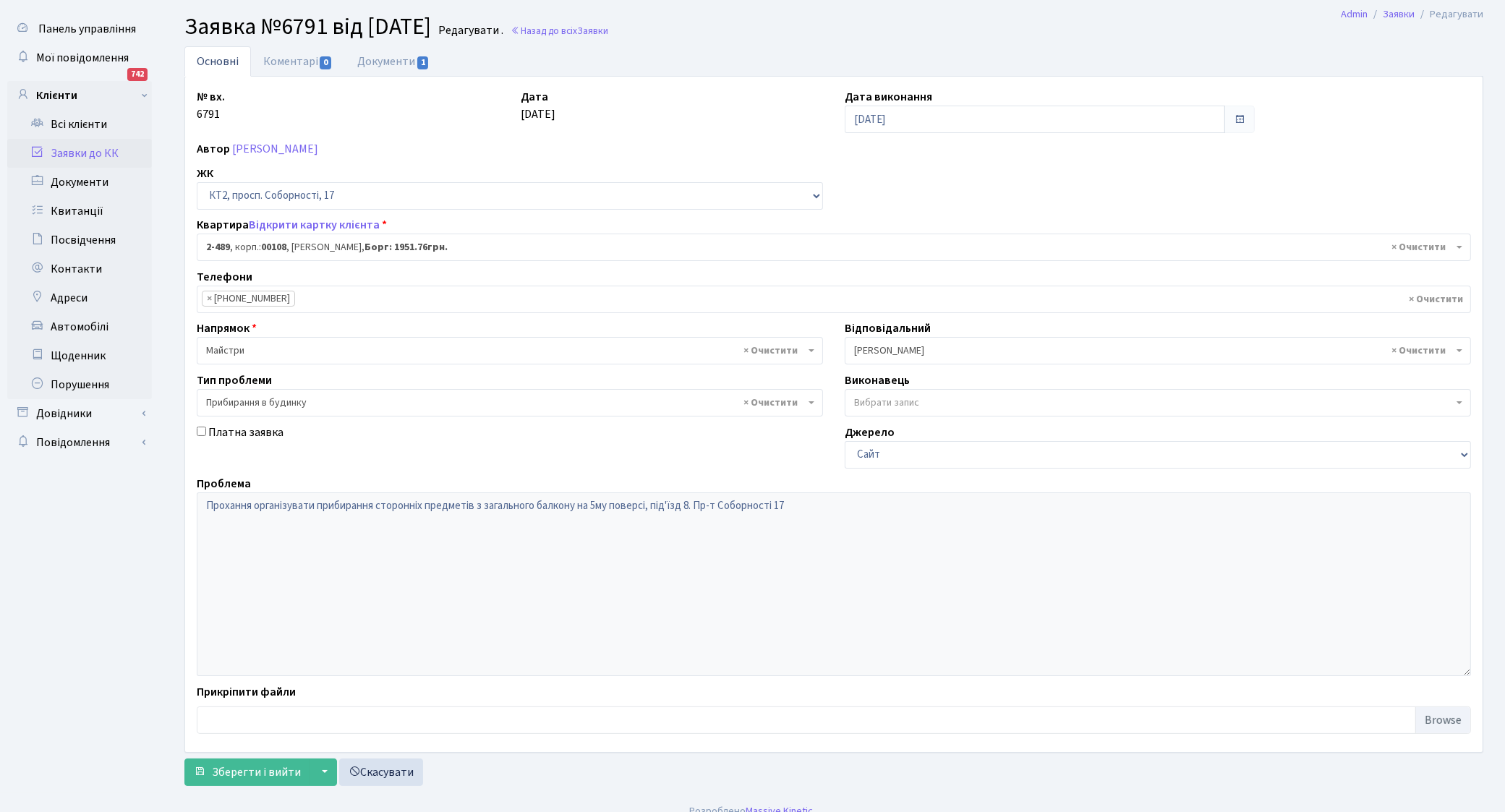
scroll to position [51, 0]
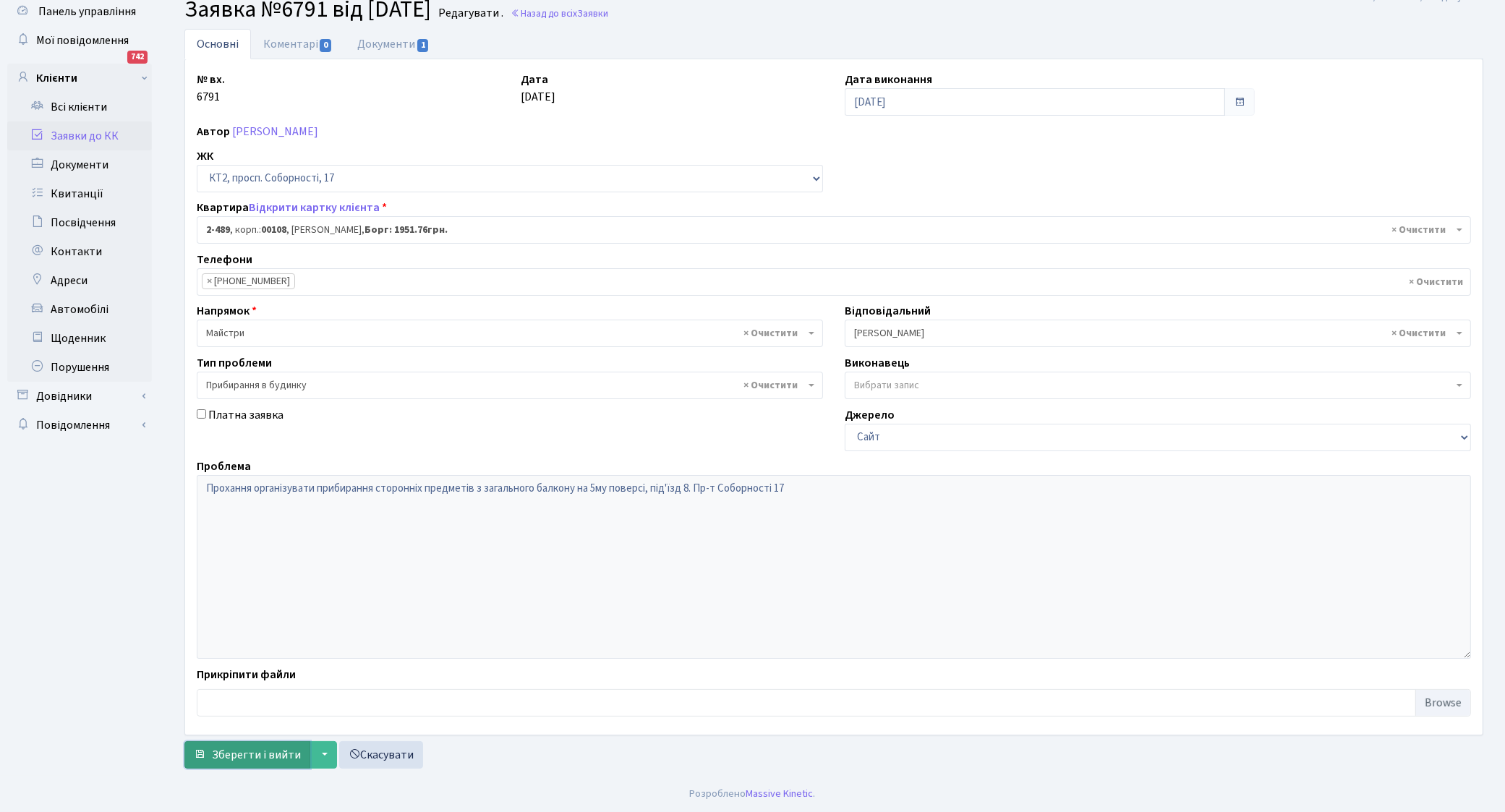
click at [233, 756] on span "Зберегти і вийти" at bounding box center [256, 754] width 89 height 16
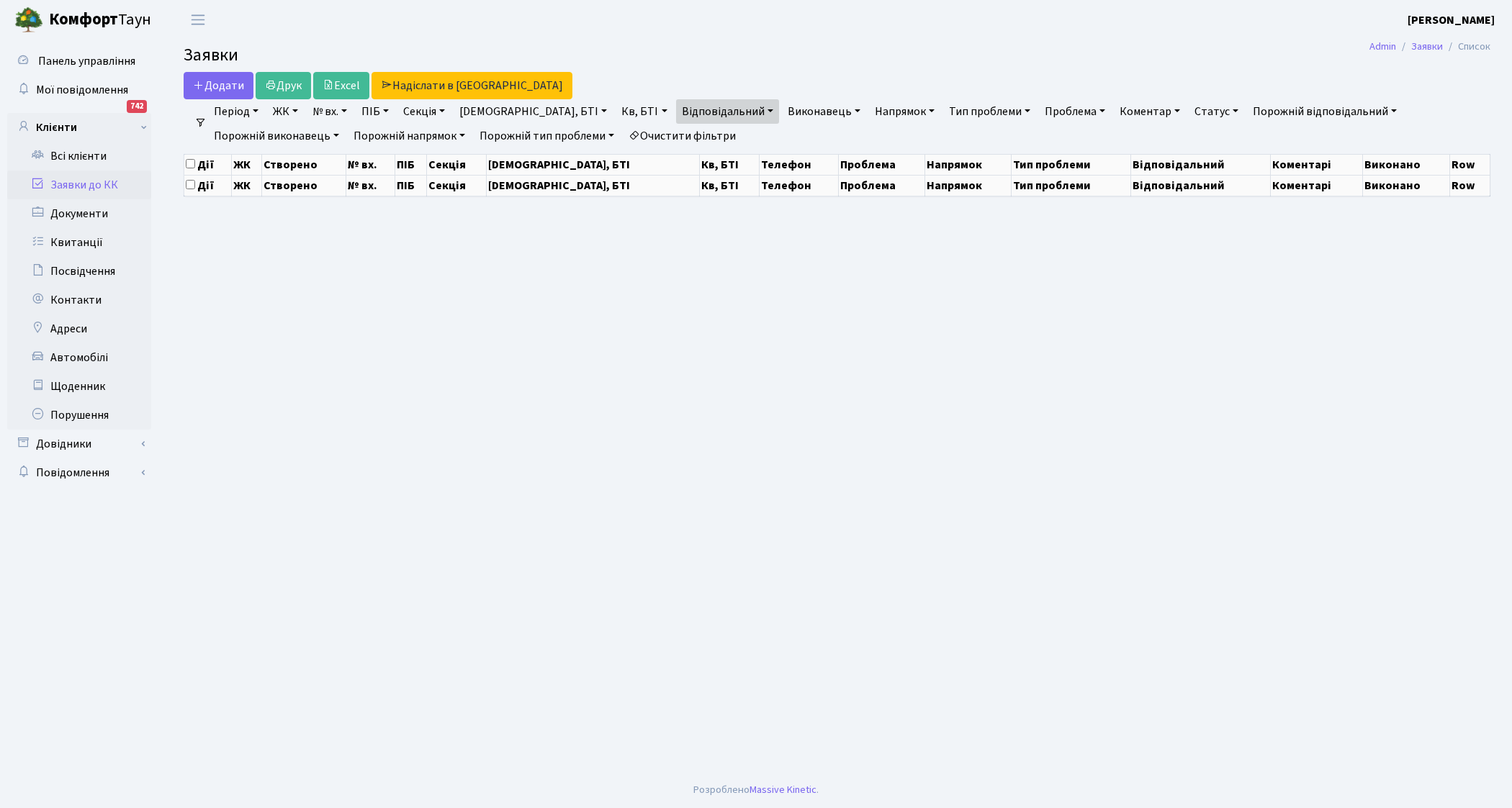
select select "25"
